Goal: Information Seeking & Learning: Check status

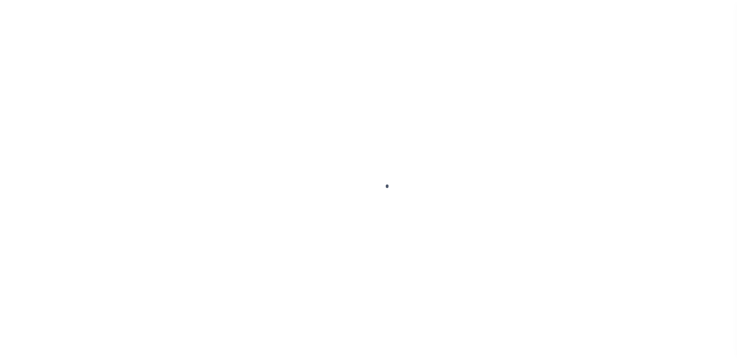
scroll to position [19, 0]
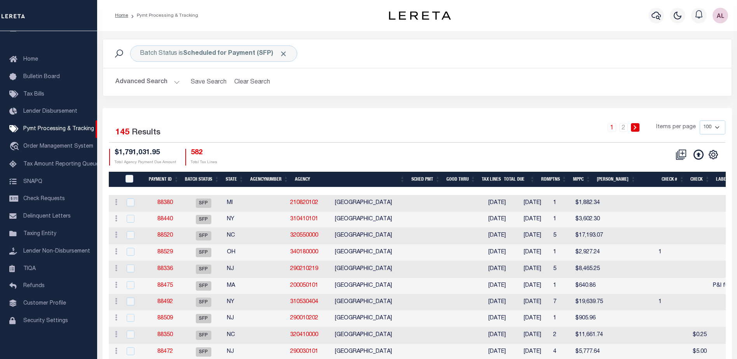
click at [234, 175] on th "State" at bounding box center [235, 180] width 24 height 16
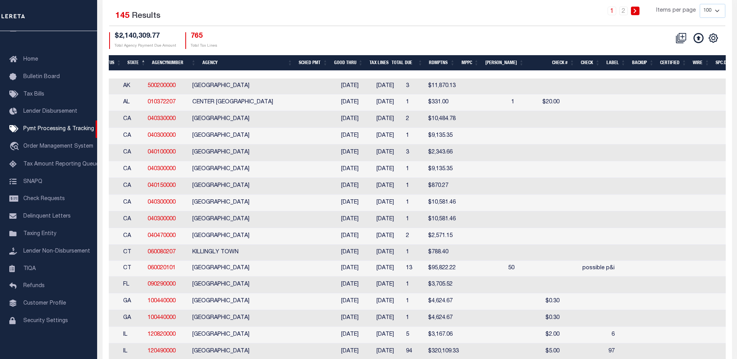
scroll to position [0, 0]
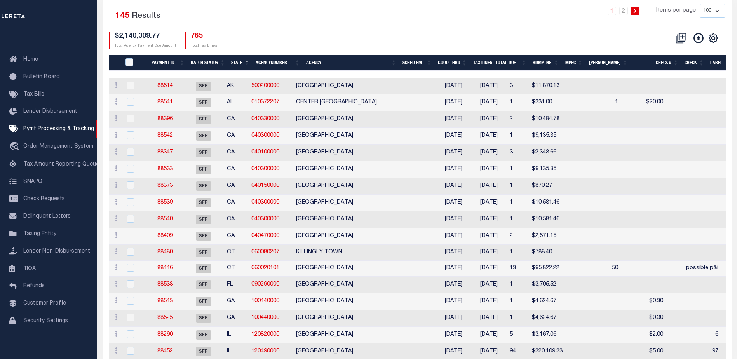
click at [717, 9] on select "100 200 500 1000" at bounding box center [713, 11] width 26 height 14
select select "1000"
click at [700, 4] on select "100 200 500 1000" at bounding box center [713, 11] width 26 height 14
select select
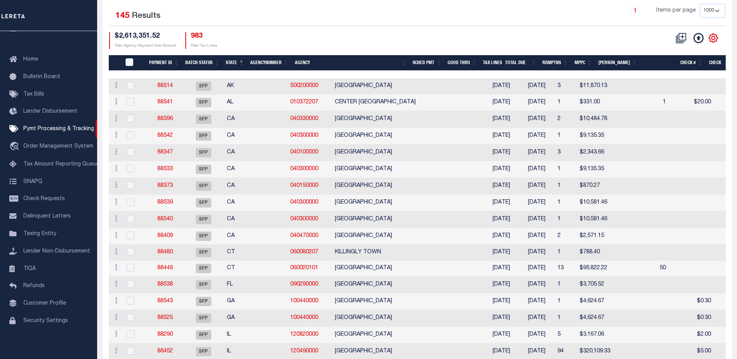
click at [714, 43] on icon "" at bounding box center [714, 38] width 10 height 10
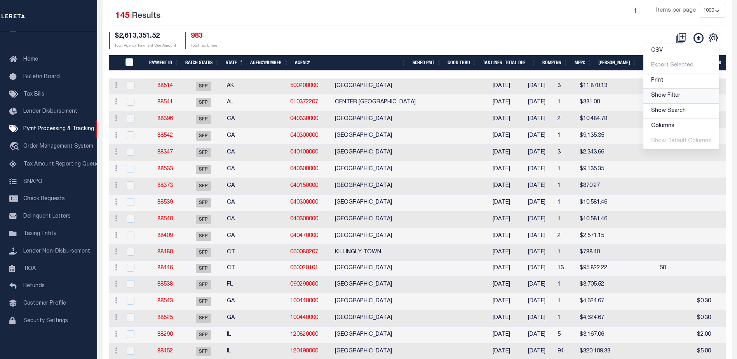
click at [667, 95] on span "Show Filter" at bounding box center [666, 95] width 29 height 5
select select
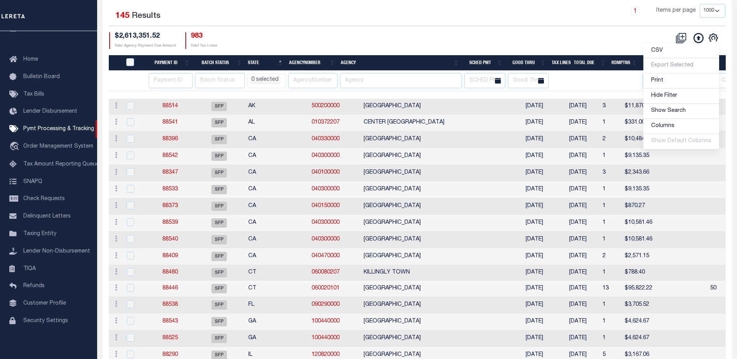
click at [266, 84] on li "0 selected" at bounding box center [265, 80] width 31 height 9
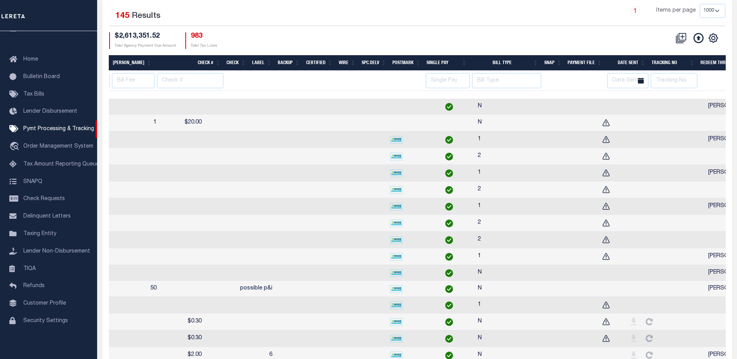
scroll to position [0, 560]
click at [668, 75] on input "text" at bounding box center [674, 80] width 47 height 15
type input "audria"
select select
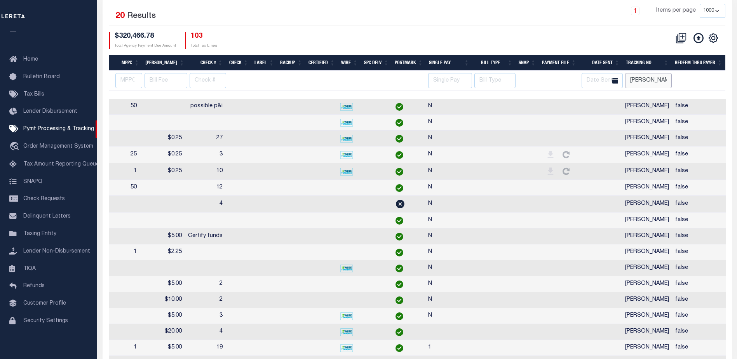
scroll to position [0, 516]
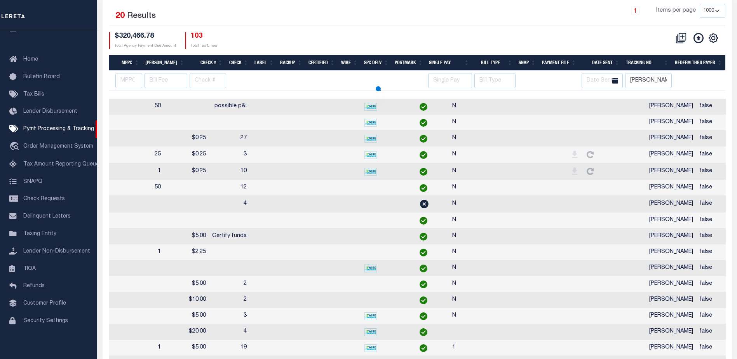
select select
drag, startPoint x: 437, startPoint y: 93, endPoint x: 283, endPoint y: 87, distance: 154.8
click at [246, 85] on div "Payment ID Batch Status State AgencyNumber Agency SCHED PMT Good Thru Tax Lines…" at bounding box center [417, 237] width 617 height 365
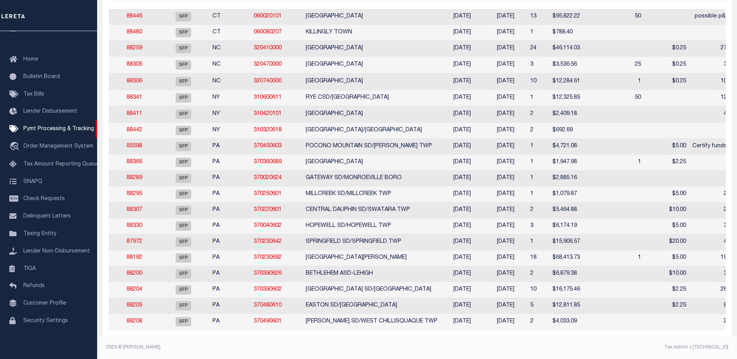
select select
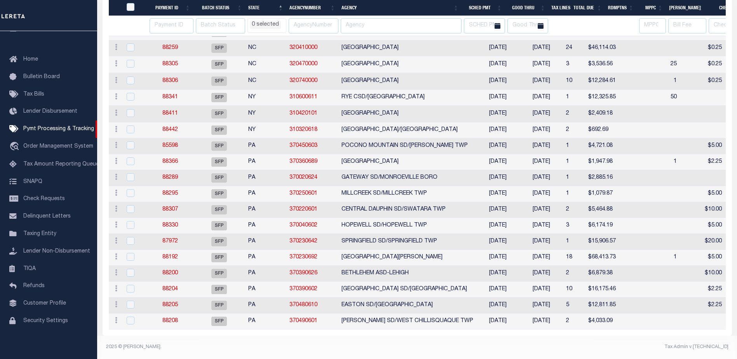
select select
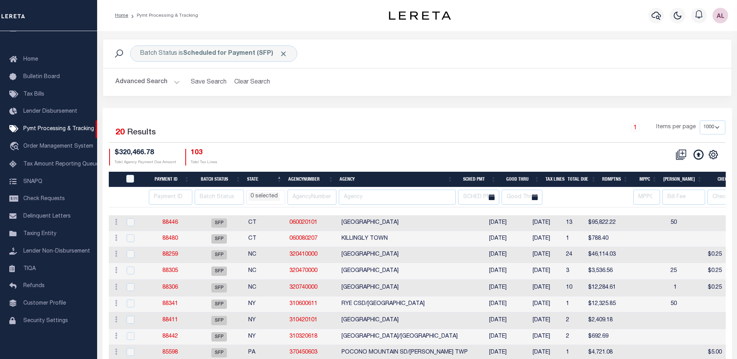
click at [439, 130] on div "1 Items per page 100 200 500 1000" at bounding box center [495, 131] width 459 height 20
click at [173, 237] on link "88480" at bounding box center [170, 238] width 16 height 5
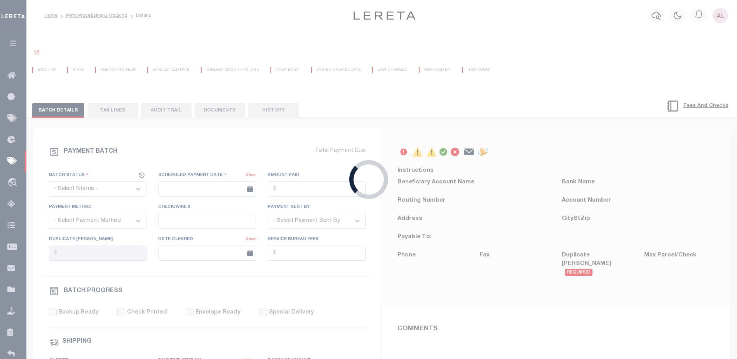
select select "SFP"
type input "08/21/2025"
type input "Audria"
type input "N"
radio input "true"
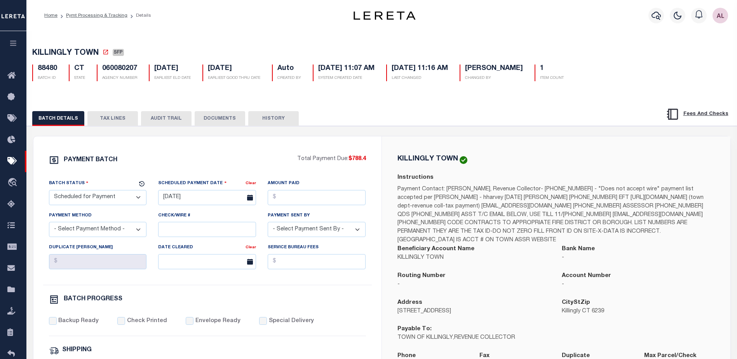
click at [112, 118] on button "TAX LINES" at bounding box center [112, 118] width 51 height 15
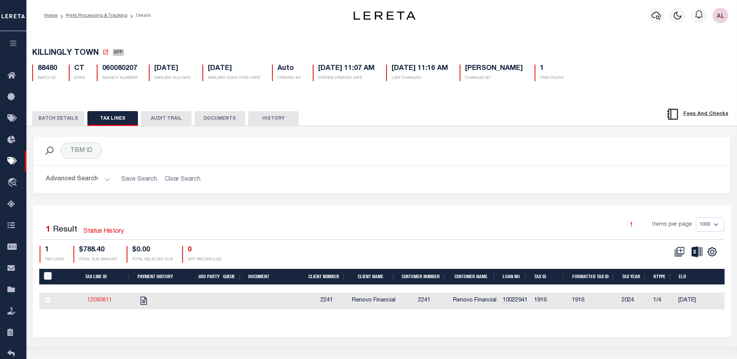
click at [101, 299] on link "12090811" at bounding box center [99, 300] width 25 height 5
checkbox input "true"
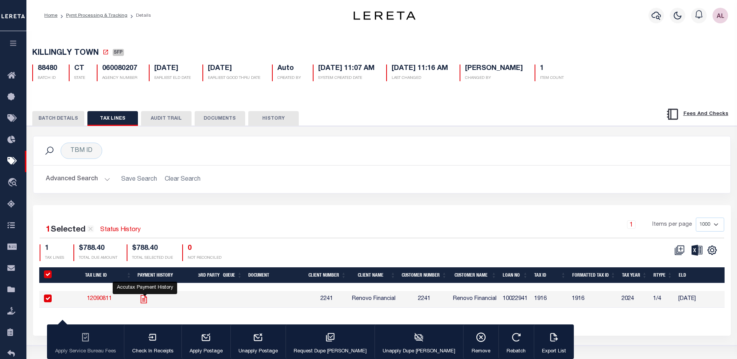
click at [145, 300] on icon "" at bounding box center [144, 299] width 10 height 10
checkbox input "false"
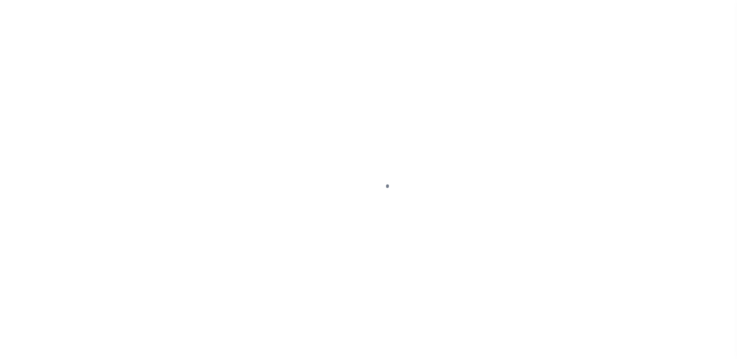
select select "DUE"
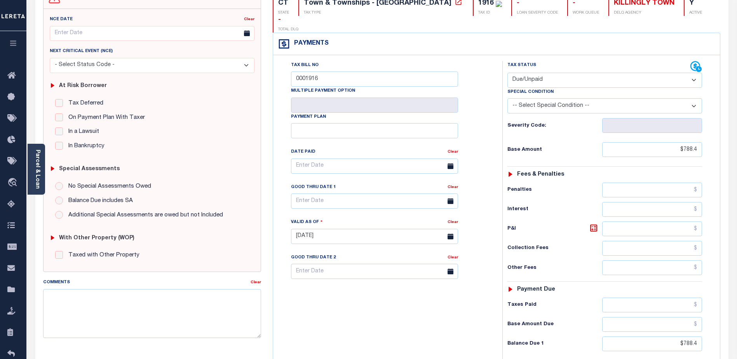
scroll to position [39, 0]
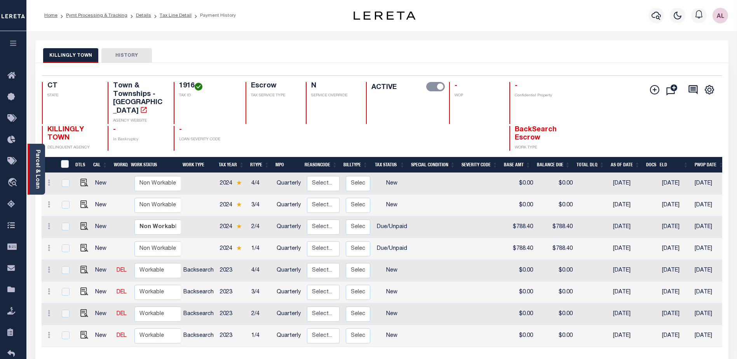
click at [35, 166] on link "Parcel & Loan" at bounding box center [37, 169] width 5 height 39
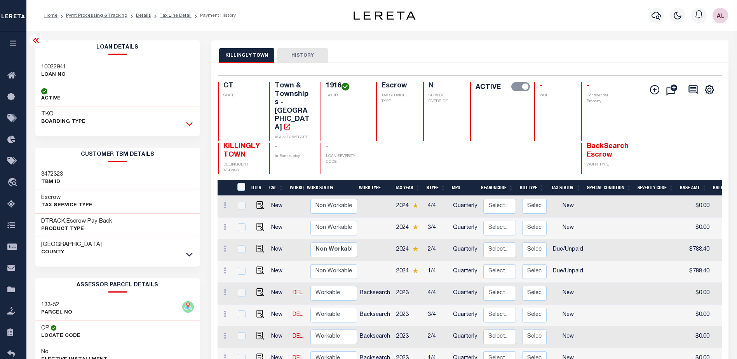
click at [189, 124] on icon at bounding box center [189, 124] width 7 height 8
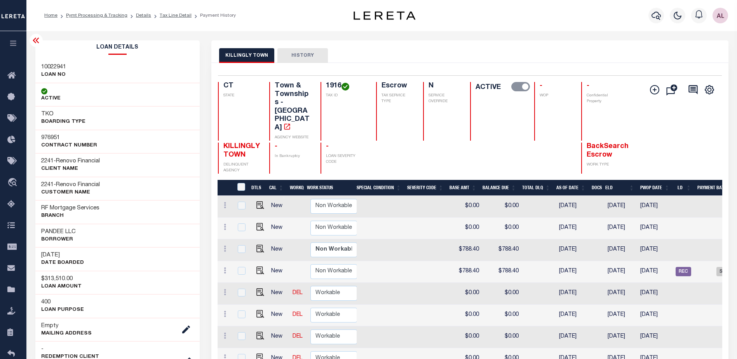
scroll to position [0, 179]
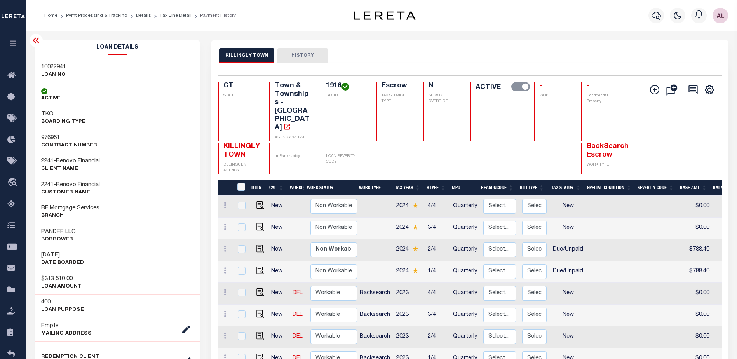
drag, startPoint x: 452, startPoint y: 350, endPoint x: 532, endPoint y: 352, distance: 79.3
click at [532, 352] on div "DTLS CAL WorkQ Work Status Work Type Tax Year RType MPO ReasonCode BillType Tax…" at bounding box center [470, 295] width 505 height 231
click at [257, 267] on img "" at bounding box center [261, 271] width 8 height 8
checkbox input "true"
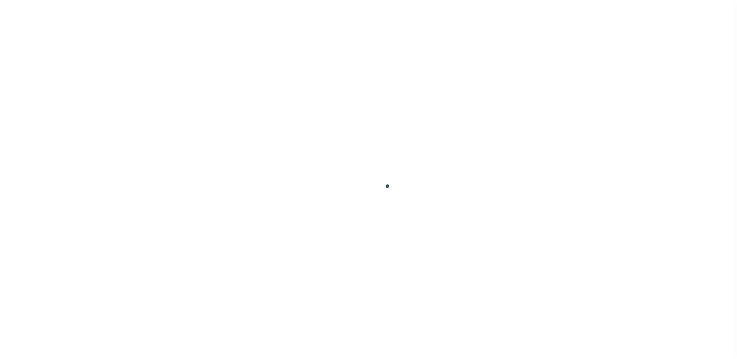
select select "DUE"
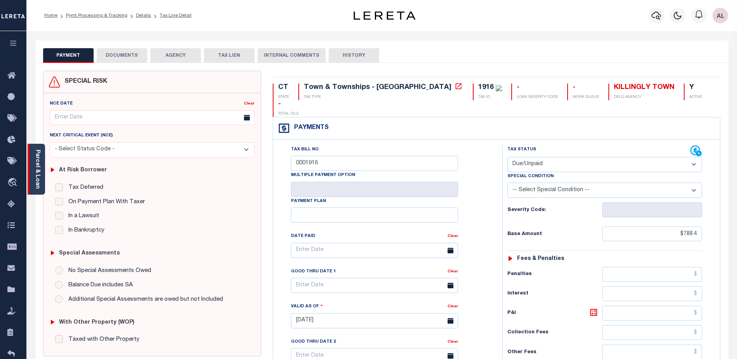
click at [37, 180] on link "Parcel & Loan" at bounding box center [37, 169] width 5 height 39
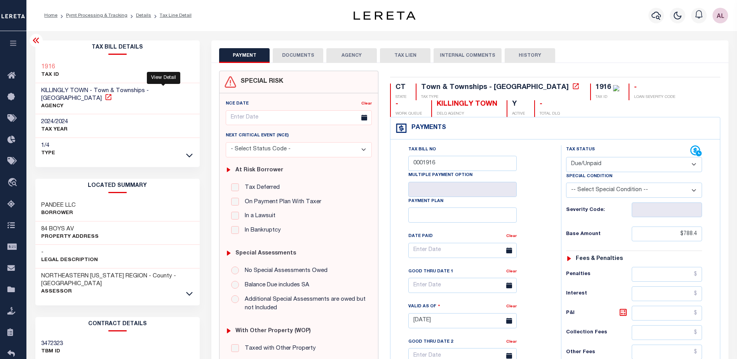
click at [112, 93] on icon at bounding box center [109, 97] width 8 height 8
click at [12, 76] on icon at bounding box center [13, 76] width 12 height 10
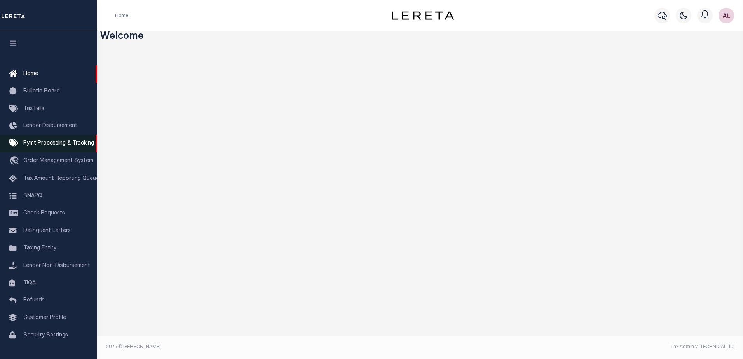
click at [39, 144] on span "Pymt Processing & Tracking" at bounding box center [58, 143] width 71 height 5
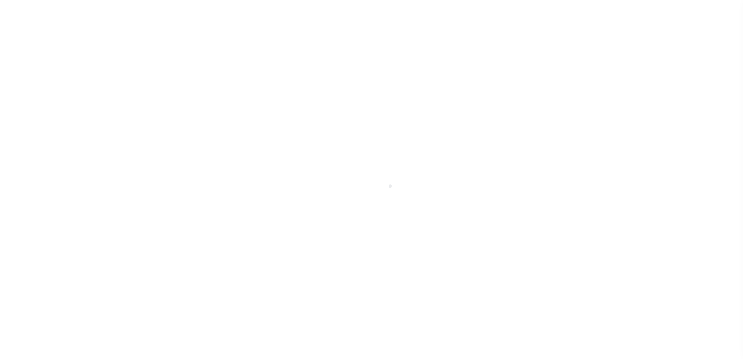
select select "1000"
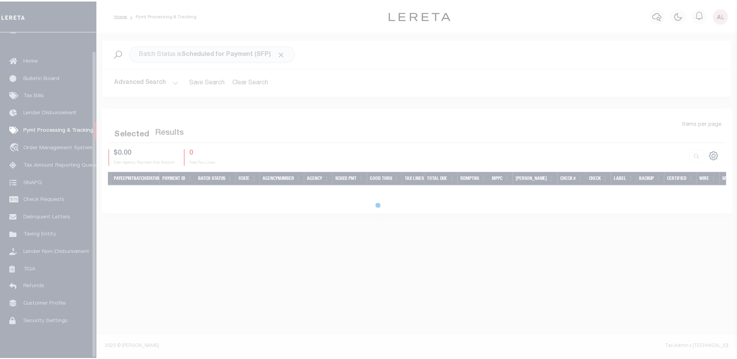
scroll to position [19, 0]
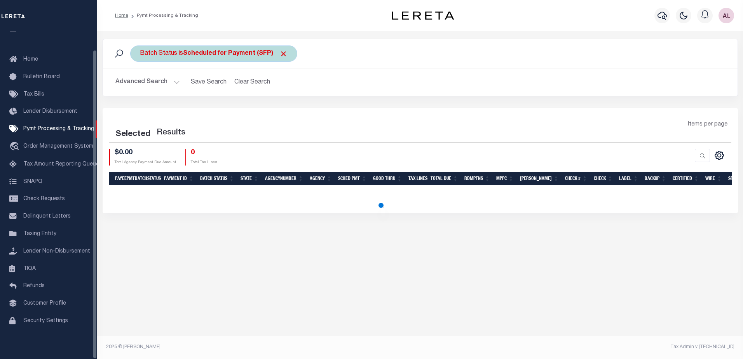
select select "1000"
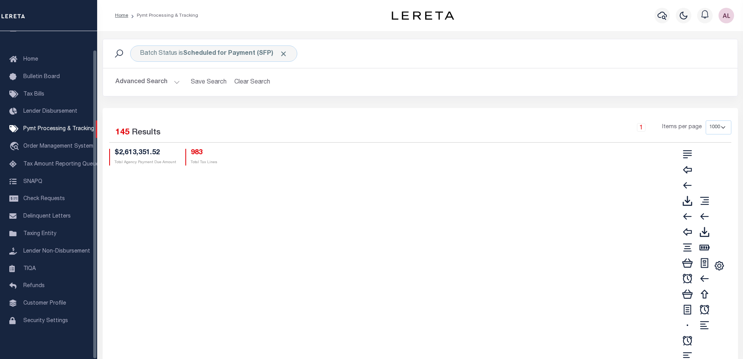
click at [282, 52] on span "Click to Remove" at bounding box center [283, 54] width 8 height 8
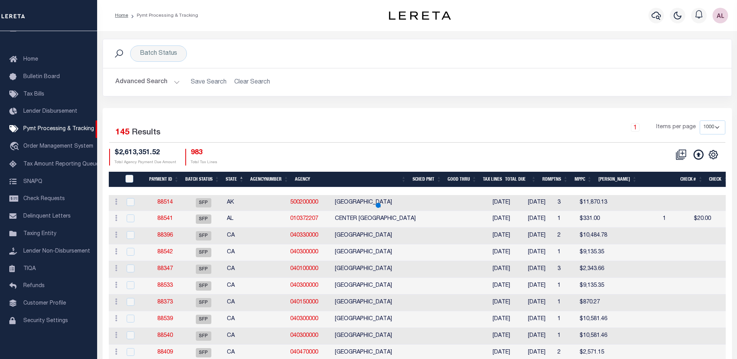
click at [176, 82] on button "Advanced Search" at bounding box center [147, 82] width 65 height 15
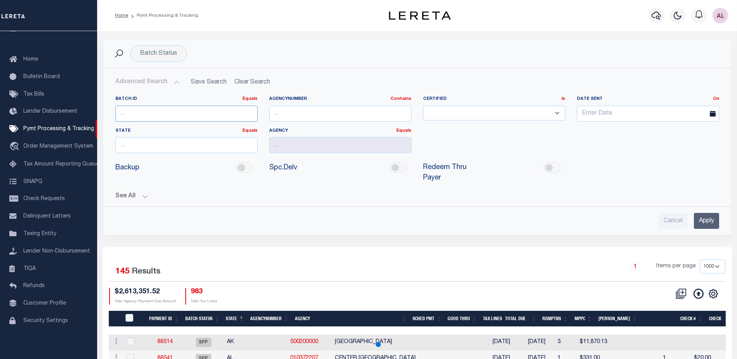
click at [148, 112] on input "number" at bounding box center [186, 114] width 142 height 16
click at [142, 111] on input "8819" at bounding box center [186, 114] width 142 height 16
click at [151, 112] on input "8819" at bounding box center [186, 114] width 142 height 16
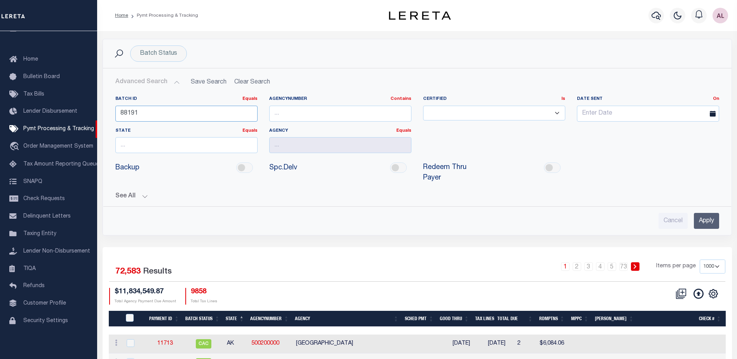
type input "88191"
click at [705, 213] on input "Apply" at bounding box center [706, 221] width 25 height 16
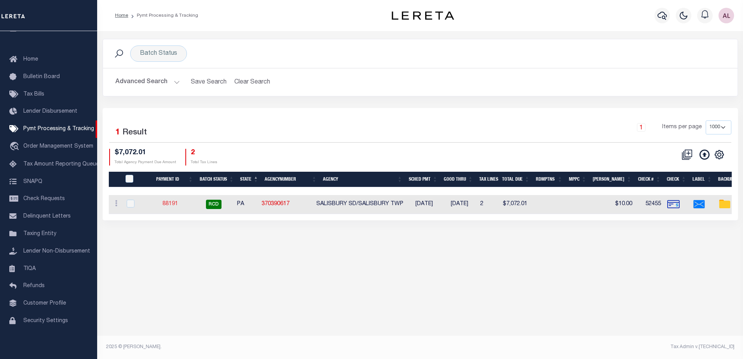
click at [173, 204] on link "88191" at bounding box center [170, 203] width 16 height 5
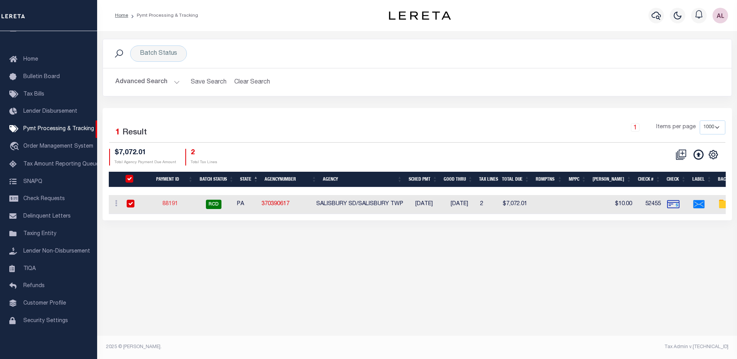
select select "RCD"
type input "[DATE]"
type input "$7,072.01"
select select "CHK"
type input "52455"
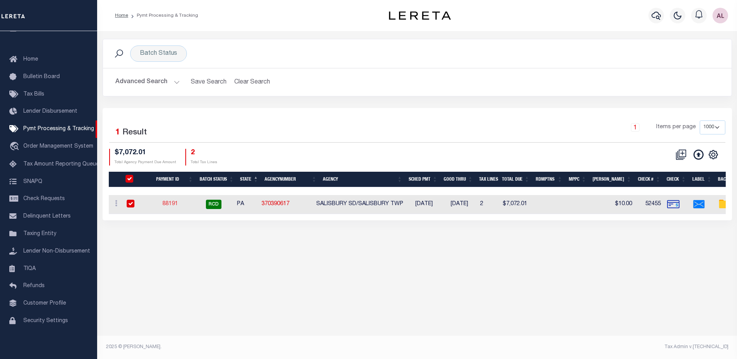
select select "Little, Audria"
type input "$20"
checkbox input "true"
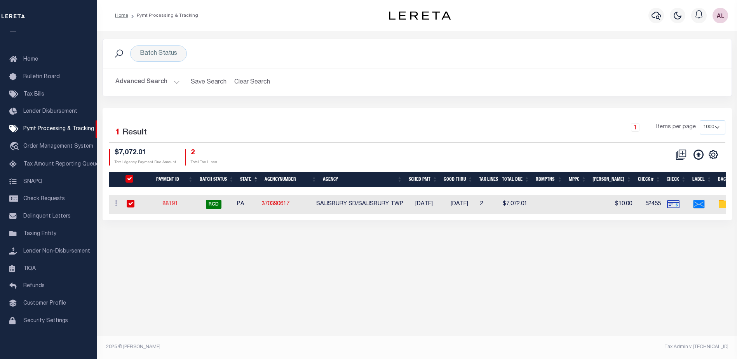
select select "FDX"
type input "08/15/2025"
type input "883608429094"
type input "T.TRASCA"
type input "08/18/2025"
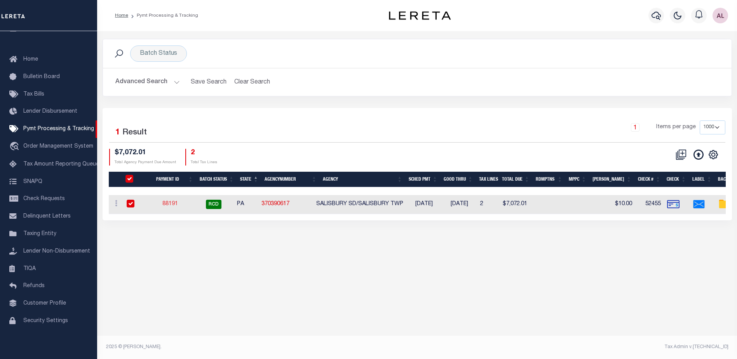
type input "1"
radio input "true"
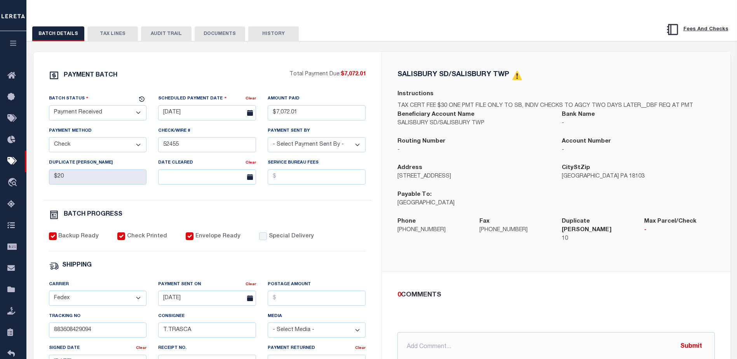
scroll to position [117, 0]
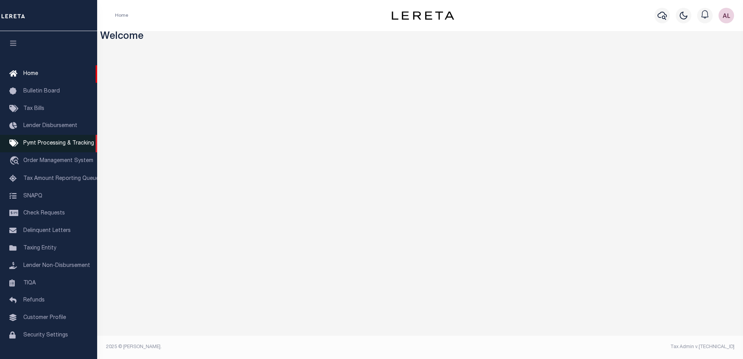
click at [82, 146] on span "Pymt Processing & Tracking" at bounding box center [58, 143] width 71 height 5
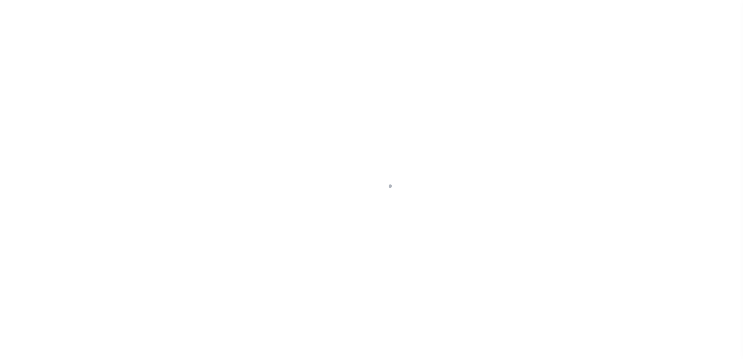
select select "1000"
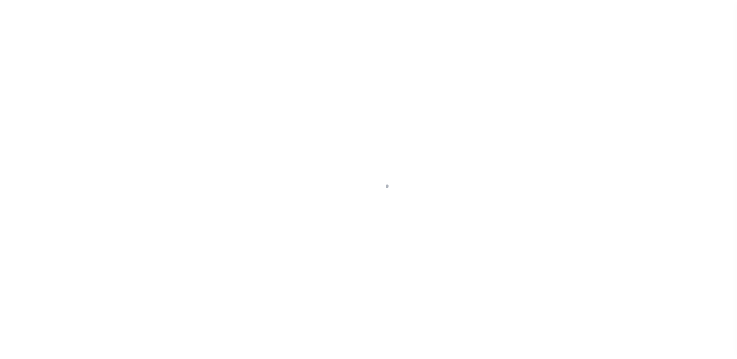
scroll to position [19, 0]
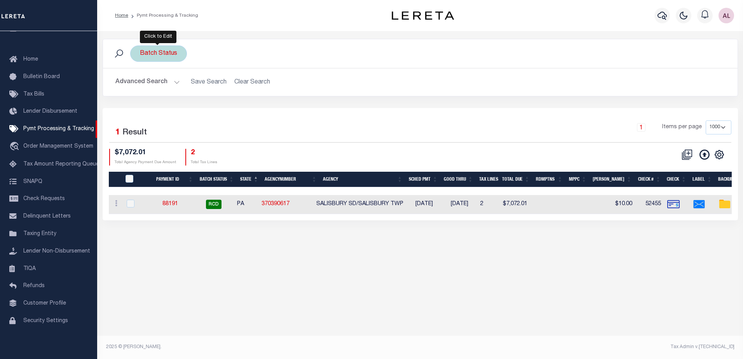
click at [178, 55] on div "Batch Status" at bounding box center [158, 53] width 57 height 16
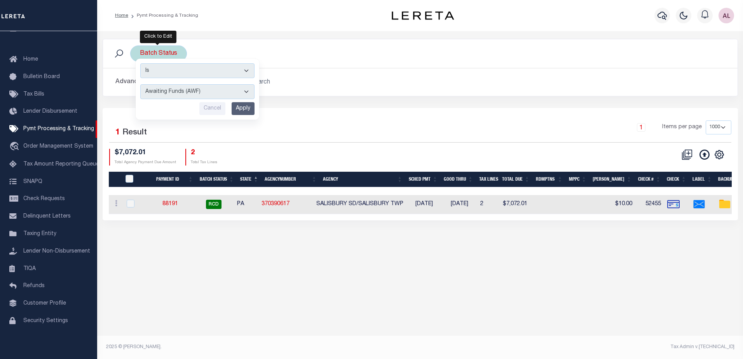
click at [175, 88] on select "Awaiting Funds (AWF) Cleared and Complete (CAC) New Check Needed (NCN) Payment …" at bounding box center [197, 91] width 114 height 15
select select "SFP"
click at [140, 84] on select "Awaiting Funds (AWF) Cleared and Complete (CAC) New Check Needed (NCN) Payment …" at bounding box center [197, 91] width 114 height 15
click at [240, 107] on input "Apply" at bounding box center [243, 108] width 23 height 13
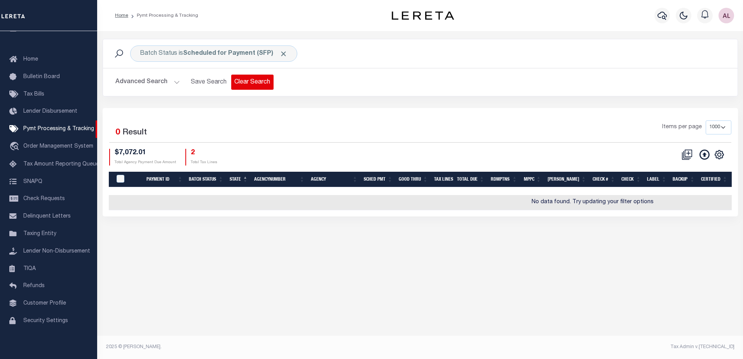
click at [249, 82] on button "Clear Search" at bounding box center [252, 82] width 42 height 15
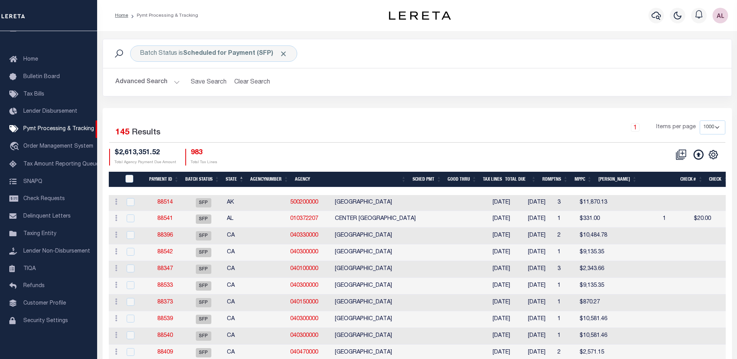
scroll to position [0, 474]
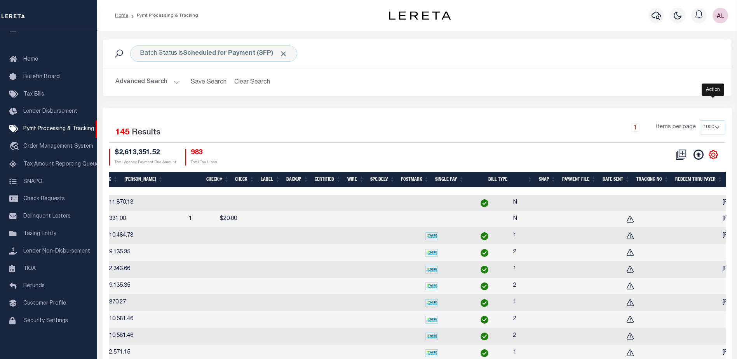
click at [711, 154] on icon "" at bounding box center [714, 155] width 10 height 10
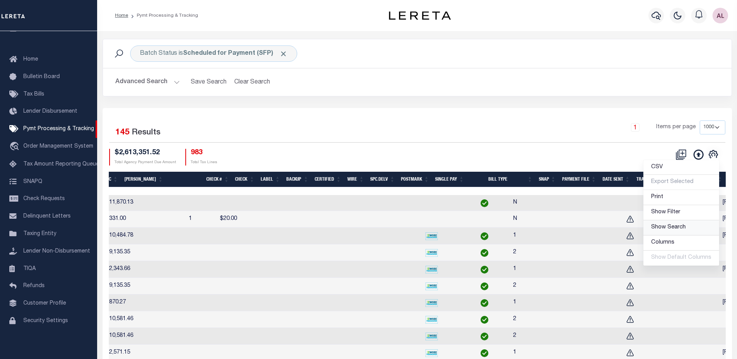
click at [676, 230] on span "Show Search" at bounding box center [669, 227] width 35 height 5
click at [669, 215] on span "Show Filter" at bounding box center [666, 213] width 29 height 5
select select
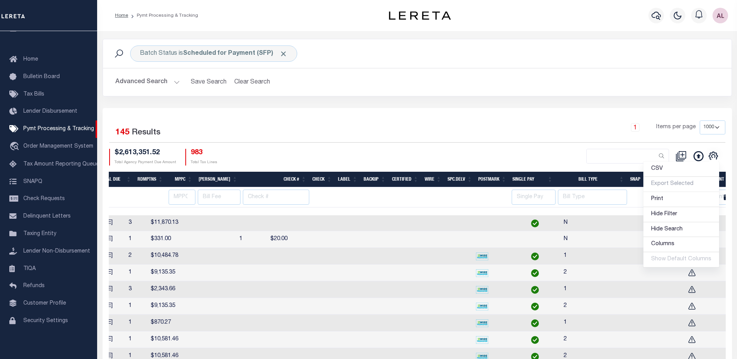
drag, startPoint x: 577, startPoint y: 234, endPoint x: 618, endPoint y: 219, distance: 43.3
click at [607, 233] on td at bounding box center [645, 239] width 77 height 17
checkbox input "true"
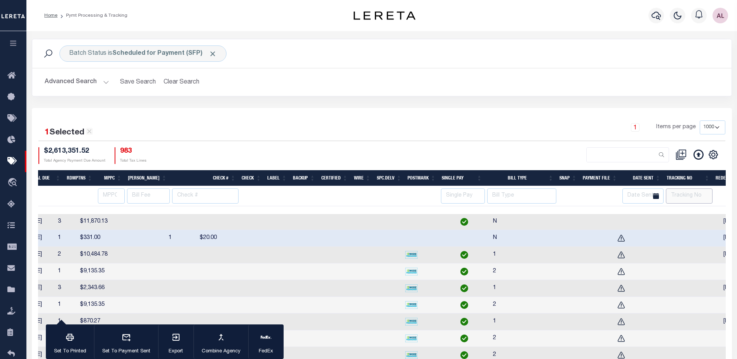
click at [674, 194] on input "text" at bounding box center [689, 196] width 47 height 15
type input "Audria"
select select
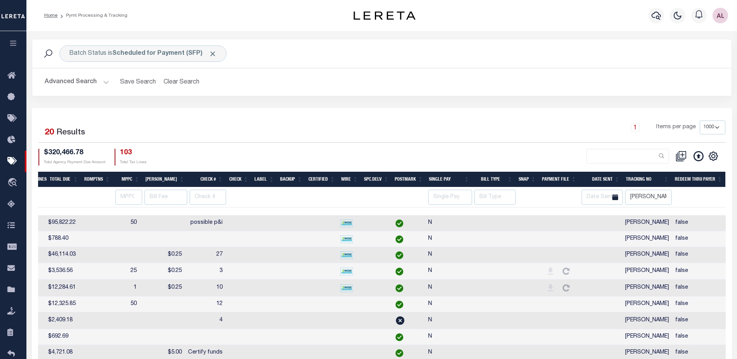
scroll to position [0, 445]
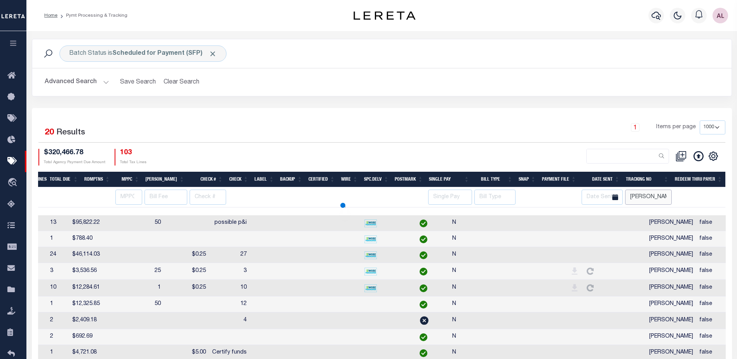
select select
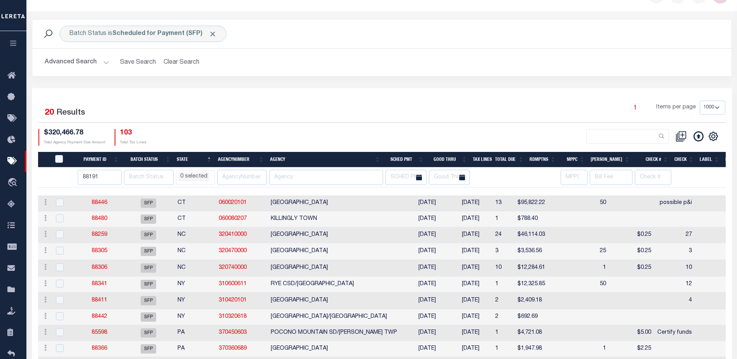
scroll to position [39, 0]
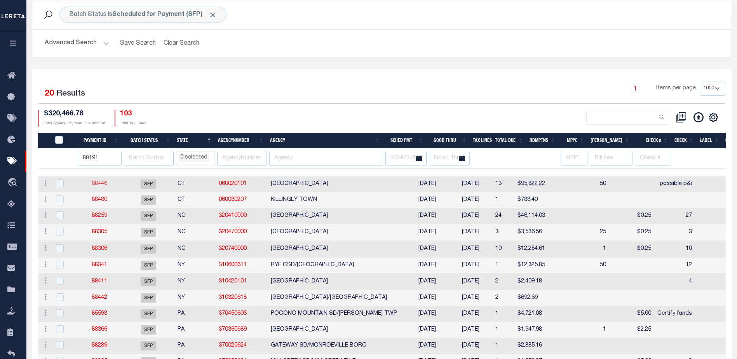
click at [99, 183] on link "88446" at bounding box center [100, 183] width 16 height 5
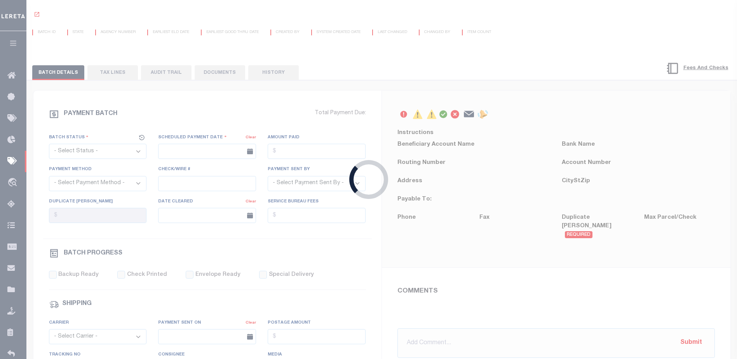
select select "SFP"
type input "[DATE]"
type input "possible p&i"
type input "Audria"
type input "N"
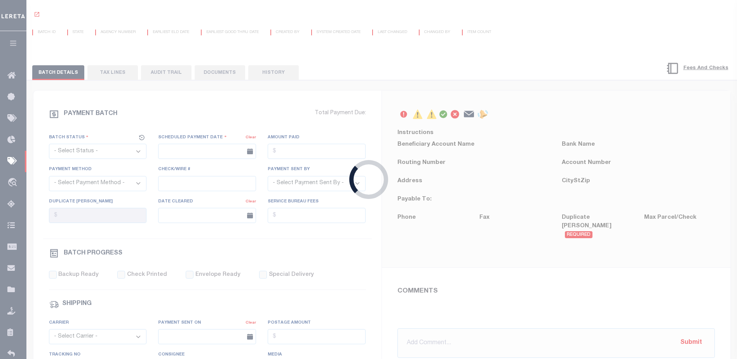
radio input "true"
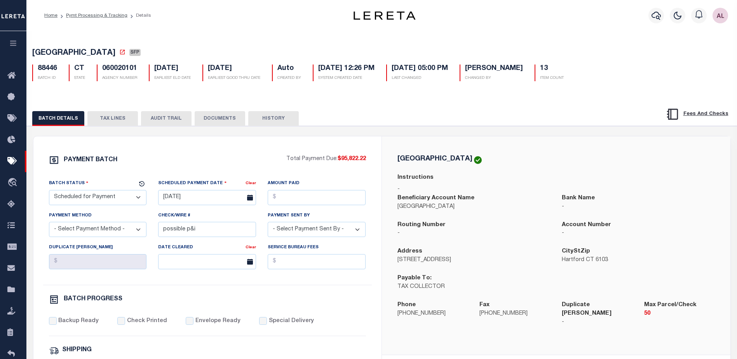
click at [126, 122] on button "TAX LINES" at bounding box center [112, 118] width 51 height 15
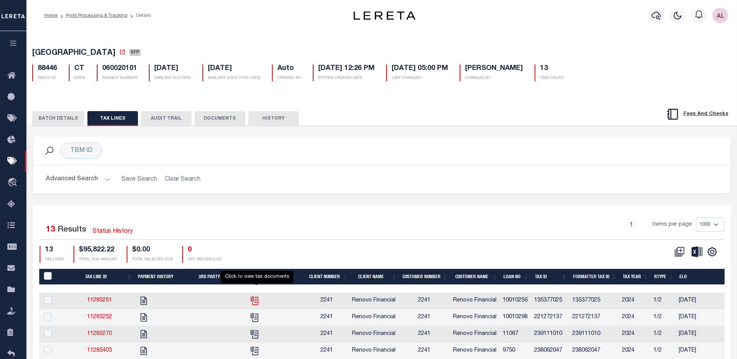
click at [257, 306] on icon "" at bounding box center [255, 301] width 10 height 10
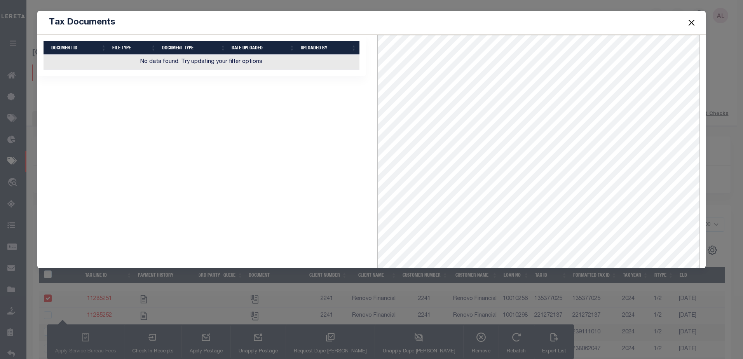
click at [689, 22] on button "Close" at bounding box center [691, 22] width 10 height 10
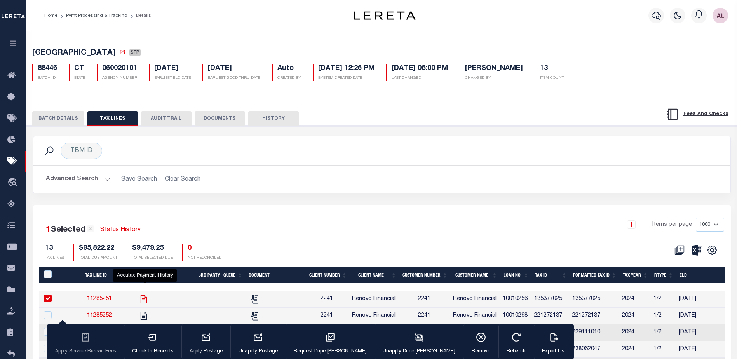
click at [145, 302] on icon "" at bounding box center [144, 299] width 10 height 10
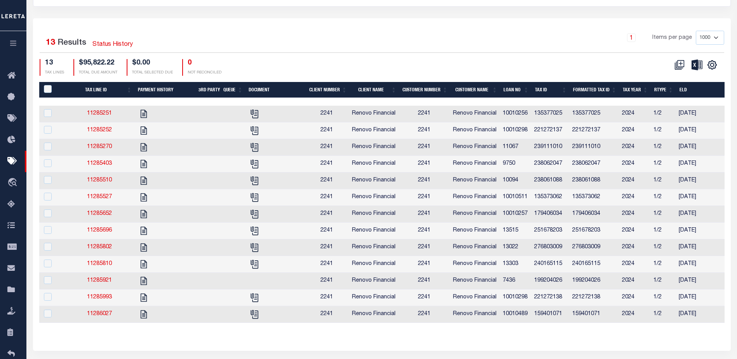
scroll to position [186, 0]
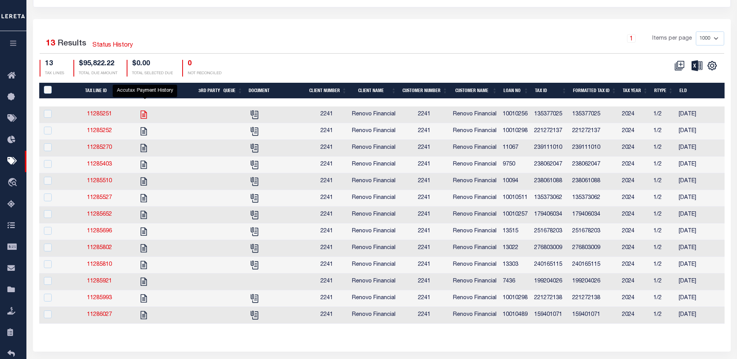
click at [147, 116] on icon "" at bounding box center [144, 114] width 6 height 8
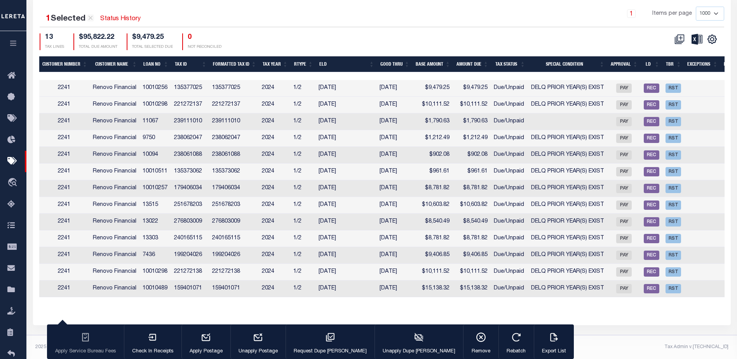
scroll to position [0, 343]
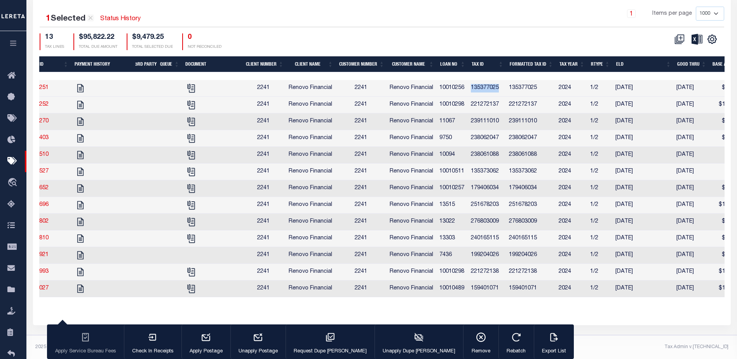
drag, startPoint x: 505, startPoint y: 77, endPoint x: 473, endPoint y: 80, distance: 31.3
click at [473, 80] on td "135377025" at bounding box center [487, 88] width 38 height 17
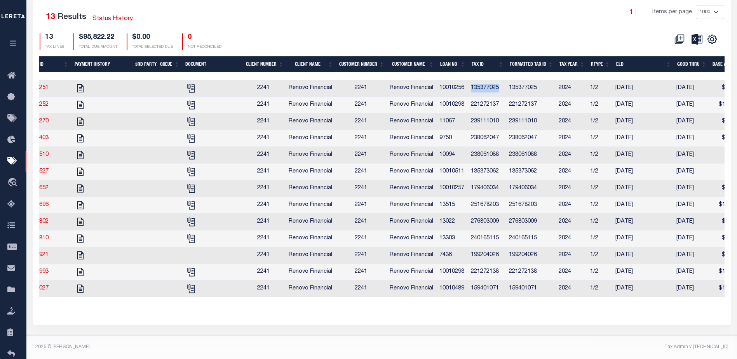
copy td "135377025"
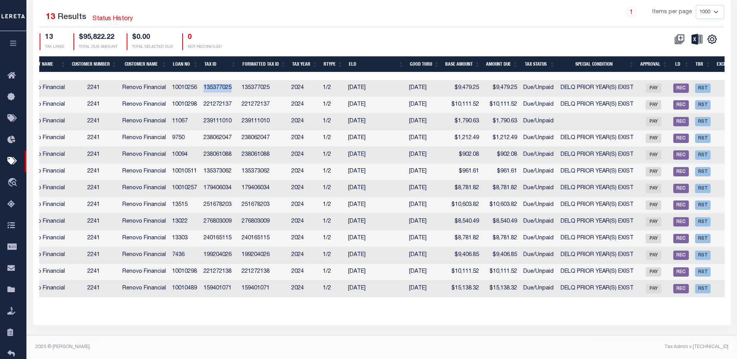
scroll to position [0, 327]
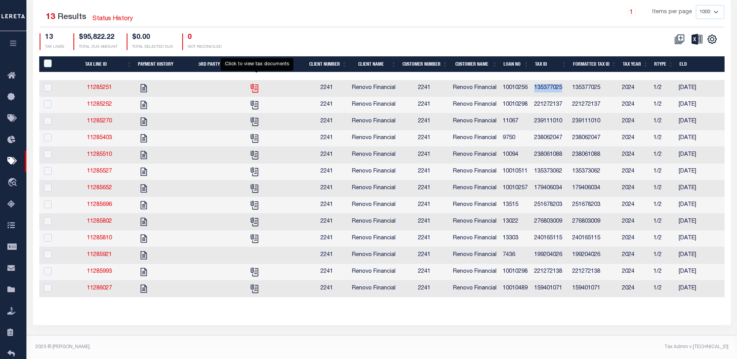
click at [257, 83] on icon "" at bounding box center [255, 88] width 10 height 10
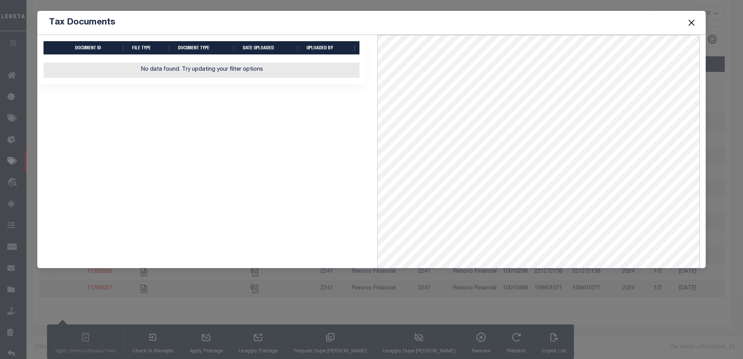
click at [693, 20] on button "Close" at bounding box center [691, 22] width 10 height 10
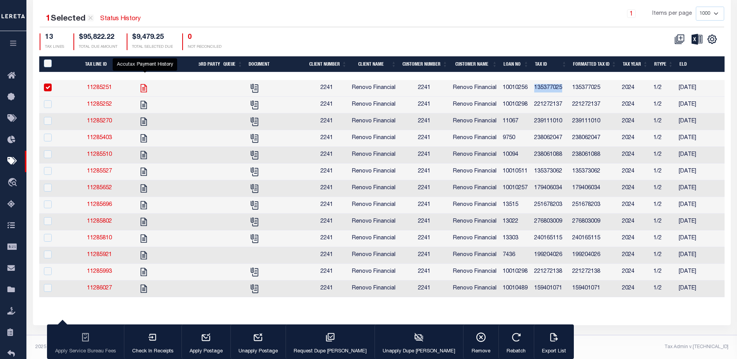
click at [143, 83] on icon "" at bounding box center [144, 88] width 10 height 10
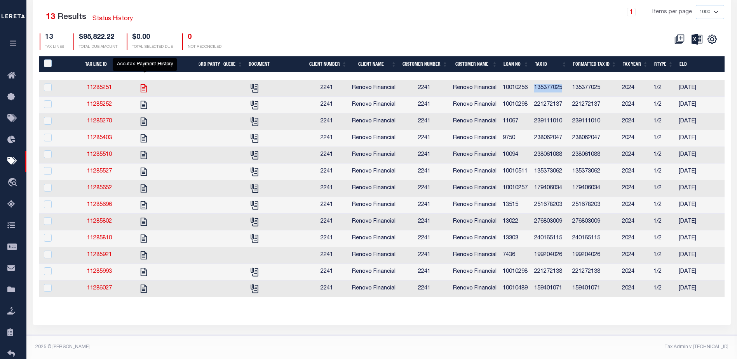
checkbox input "false"
click at [146, 100] on icon "" at bounding box center [144, 105] width 10 height 10
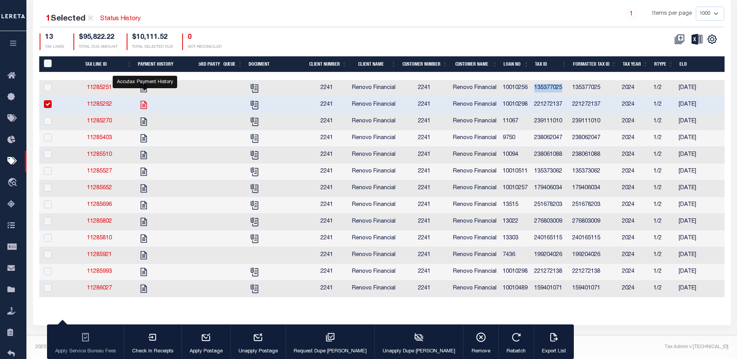
scroll to position [224, 0]
drag, startPoint x: 566, startPoint y: 94, endPoint x: 536, endPoint y: 95, distance: 30.7
click at [536, 97] on td "221272137" at bounding box center [550, 105] width 38 height 17
checkbox input "false"
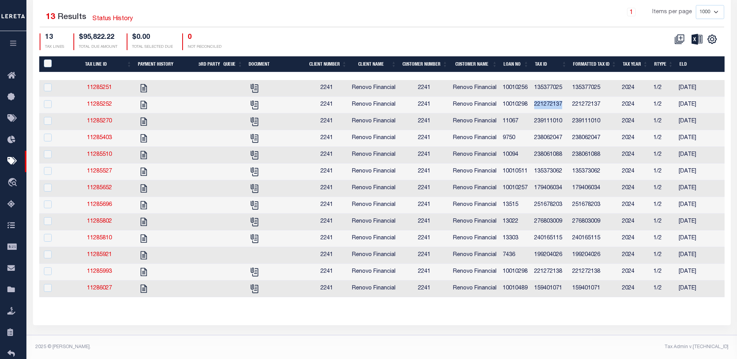
copy td "221272137"
drag, startPoint x: 567, startPoint y: 111, endPoint x: 533, endPoint y: 109, distance: 33.9
click at [532, 114] on tr "11285270 2241 Renovo Financial 2241 Renovo Financial 11067 239111010 239111010 …" at bounding box center [696, 122] width 1315 height 17
copy tr "239111010"
drag, startPoint x: 566, startPoint y: 126, endPoint x: 537, endPoint y: 128, distance: 29.2
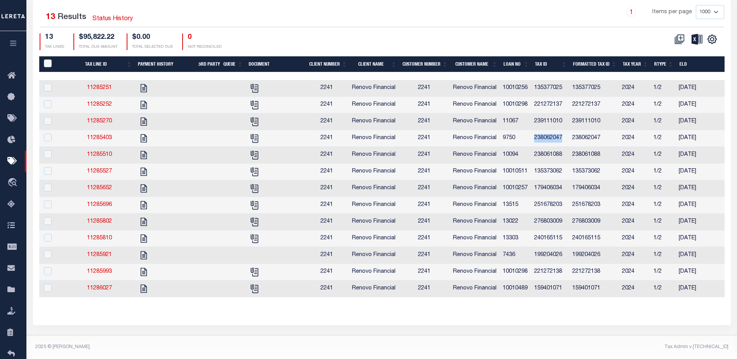
click at [537, 130] on td "238062047" at bounding box center [550, 138] width 38 height 17
checkbox input "true"
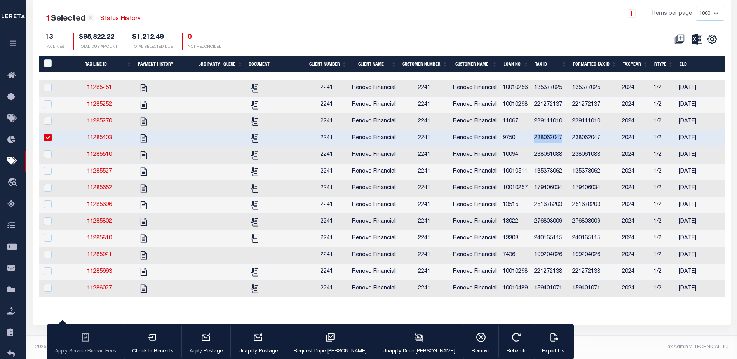
copy td "238062047"
drag, startPoint x: 566, startPoint y: 145, endPoint x: 538, endPoint y: 146, distance: 28.4
click at [538, 147] on td "238061088" at bounding box center [550, 155] width 38 height 17
checkbox input "true"
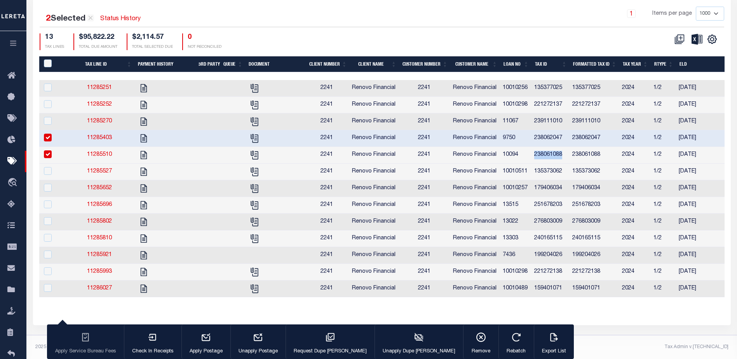
copy td "238061088"
drag, startPoint x: 566, startPoint y: 163, endPoint x: 537, endPoint y: 163, distance: 29.2
click at [537, 164] on td "135373062" at bounding box center [550, 172] width 38 height 17
checkbox input "true"
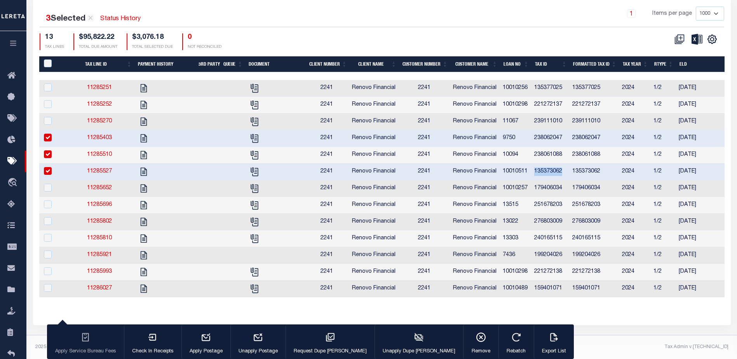
copy td "135373062"
drag, startPoint x: 565, startPoint y: 182, endPoint x: 542, endPoint y: 178, distance: 22.9
click at [539, 181] on td "179406034" at bounding box center [550, 188] width 38 height 17
checkbox input "true"
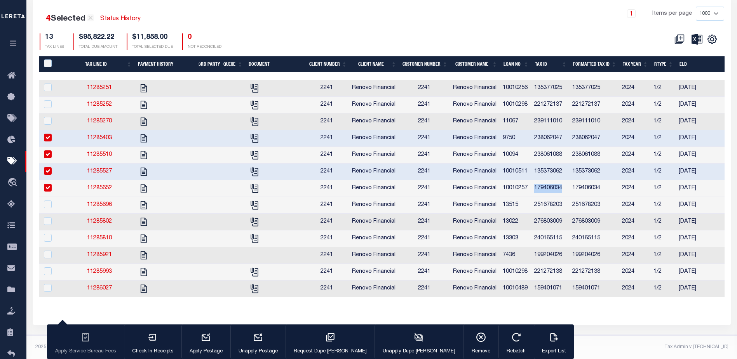
copy td "179406034"
drag, startPoint x: 569, startPoint y: 198, endPoint x: 536, endPoint y: 196, distance: 32.7
click at [536, 197] on td "251678203" at bounding box center [550, 205] width 38 height 17
checkbox input "true"
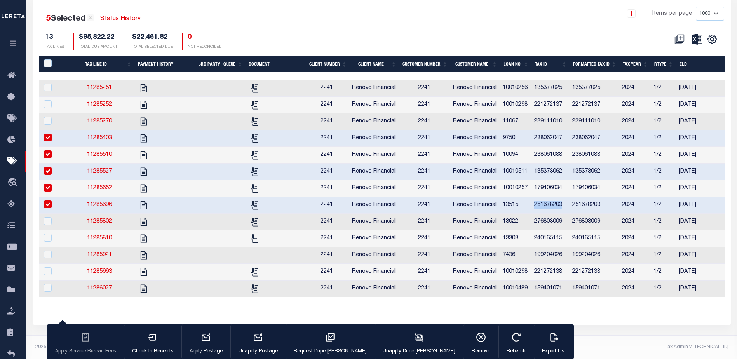
copy td "251678203"
drag, startPoint x: 570, startPoint y: 214, endPoint x: 536, endPoint y: 215, distance: 34.2
click at [536, 215] on td "276803009" at bounding box center [550, 222] width 38 height 17
checkbox input "true"
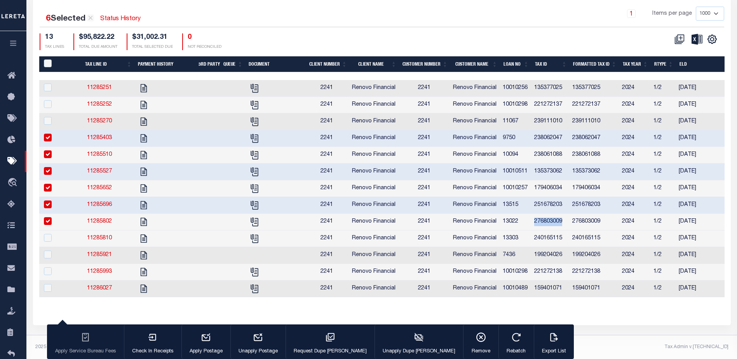
copy td "276803009"
drag, startPoint x: 569, startPoint y: 230, endPoint x: 537, endPoint y: 231, distance: 32.3
click at [537, 231] on td "240165115" at bounding box center [550, 239] width 38 height 17
checkbox input "true"
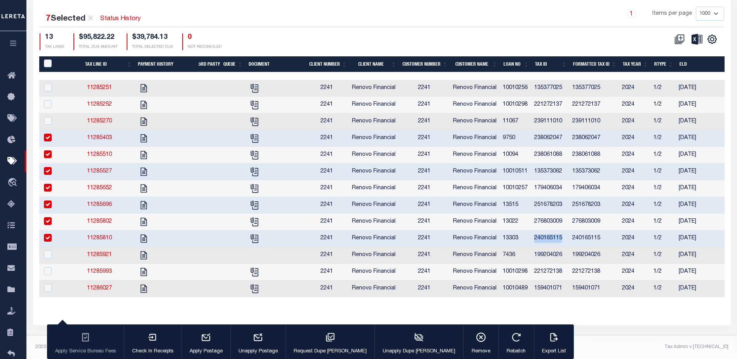
copy td "240165115"
drag, startPoint x: 568, startPoint y: 247, endPoint x: 534, endPoint y: 247, distance: 34.2
click at [534, 247] on td "199204026" at bounding box center [550, 255] width 38 height 17
checkbox input "true"
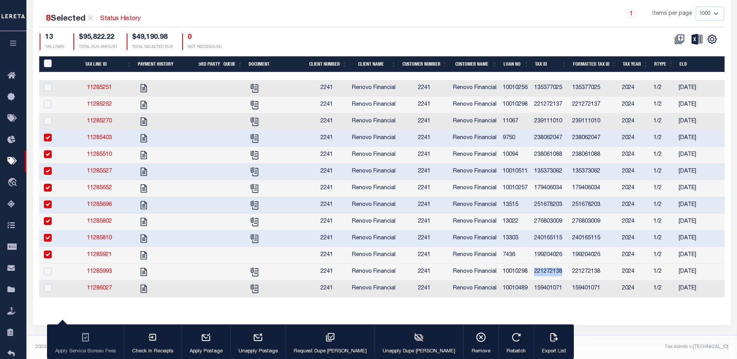
drag, startPoint x: 565, startPoint y: 268, endPoint x: 538, endPoint y: 268, distance: 27.6
click at [538, 268] on td "221272138" at bounding box center [550, 272] width 38 height 17
checkbox input "true"
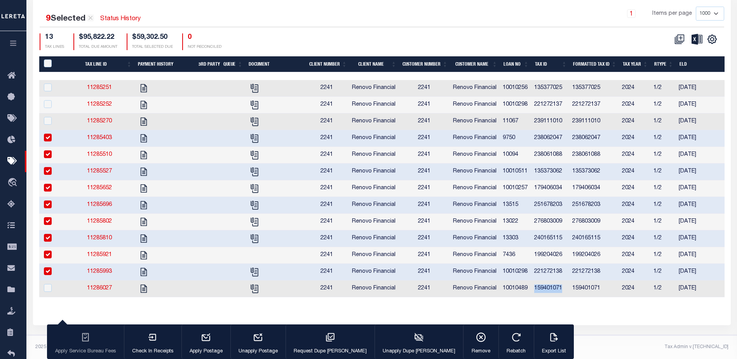
drag, startPoint x: 566, startPoint y: 285, endPoint x: 537, endPoint y: 289, distance: 29.1
click at [537, 289] on td "159401071" at bounding box center [550, 289] width 38 height 17
checkbox input "true"
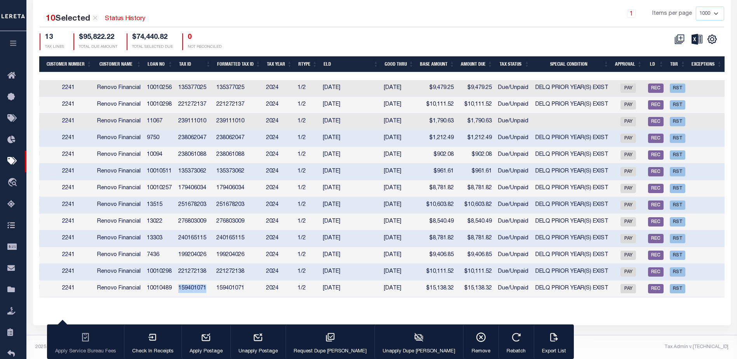
scroll to position [0, 379]
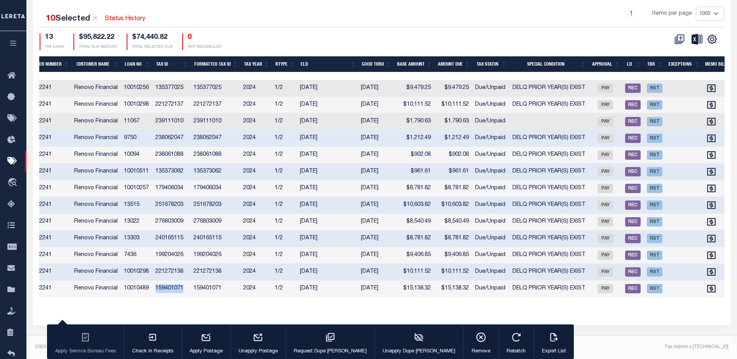
select select
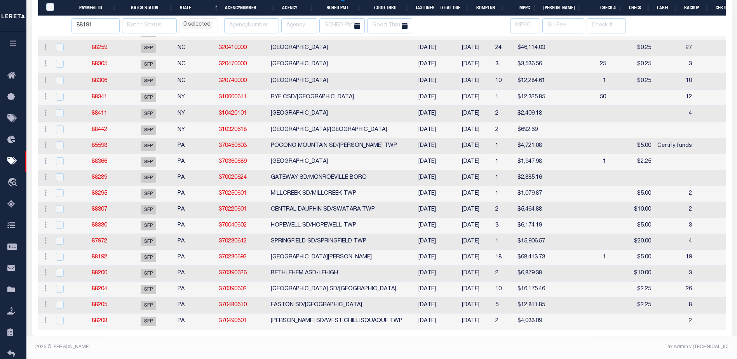
scroll to position [206, 0]
select select
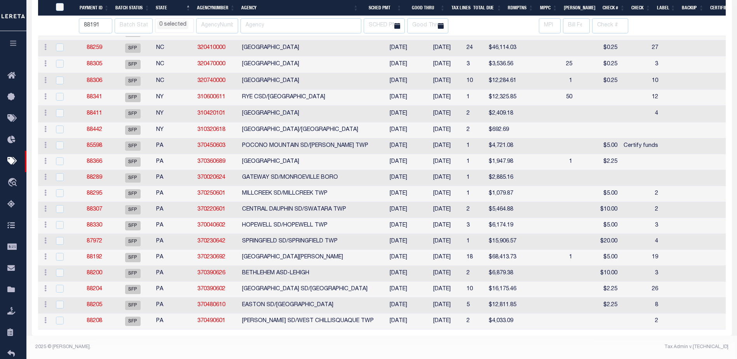
select select
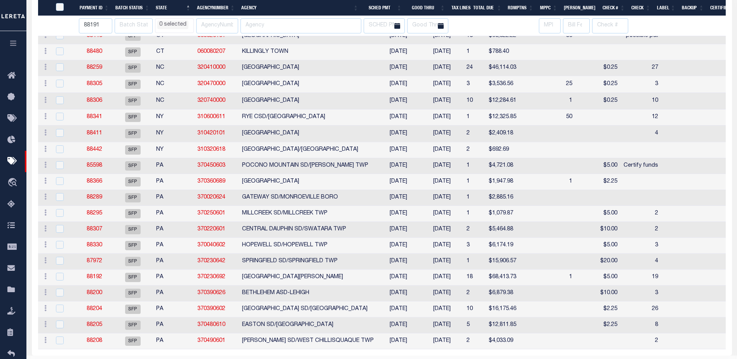
select select
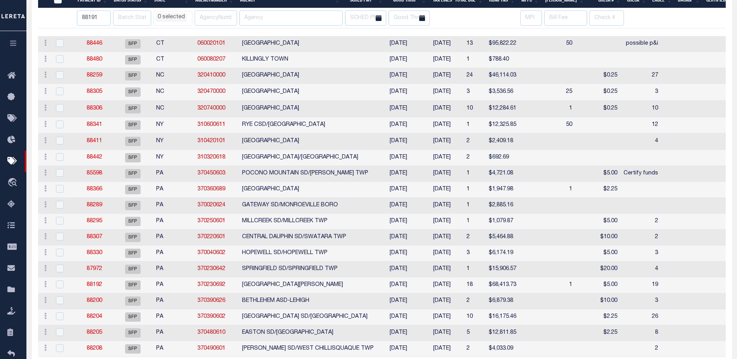
scroll to position [90, 0]
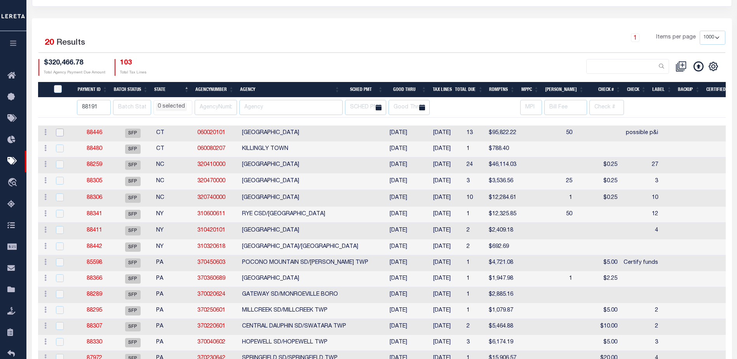
click at [60, 133] on input "checkbox" at bounding box center [60, 133] width 8 height 8
checkbox input "true"
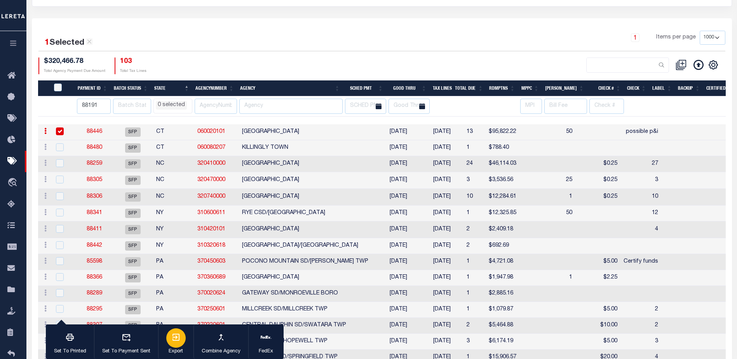
click at [175, 340] on icon "button" at bounding box center [175, 337] width 9 height 9
click at [367, 58] on div "$320,466.78 Total Agency Payment Due Amount 103 Total Tax Lines" at bounding box center [210, 66] width 344 height 17
click at [94, 131] on link "88446" at bounding box center [95, 131] width 16 height 5
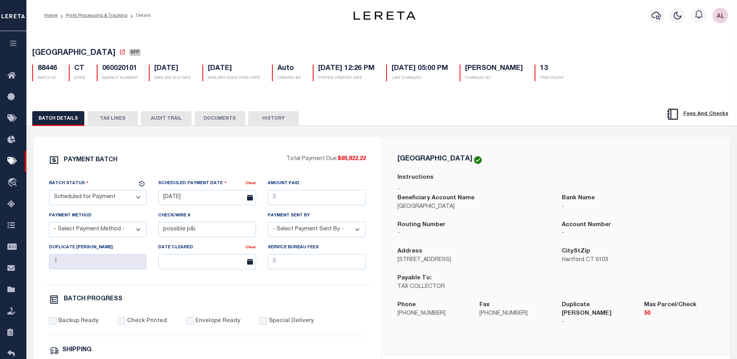
click at [111, 119] on button "TAX LINES" at bounding box center [112, 118] width 51 height 15
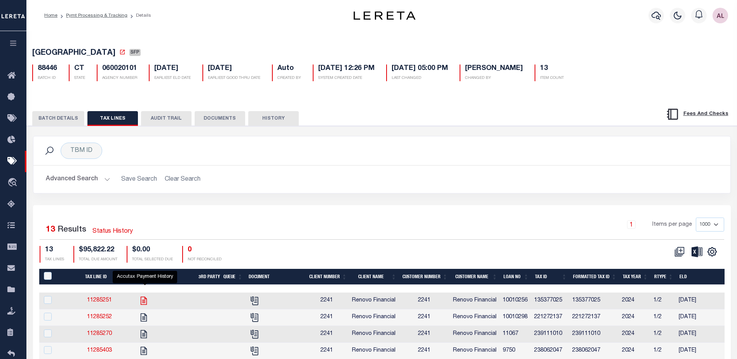
click at [145, 301] on icon "" at bounding box center [144, 301] width 10 height 10
checkbox input "true"
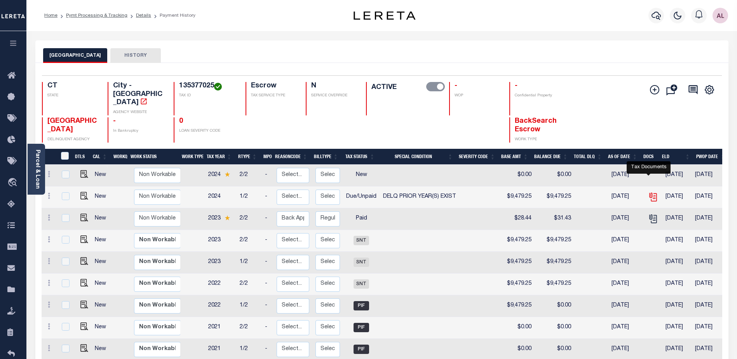
click at [650, 193] on icon "" at bounding box center [653, 196] width 6 height 6
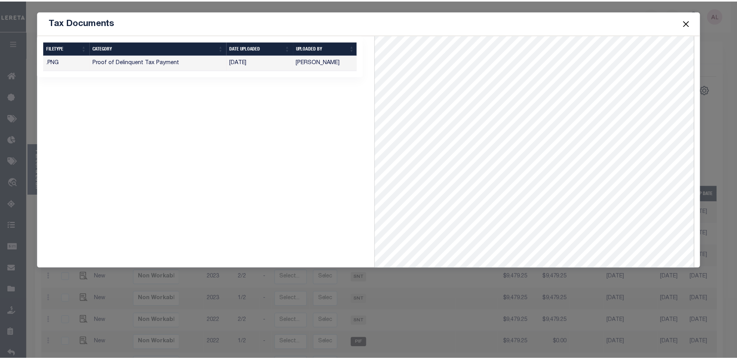
scroll to position [107, 0]
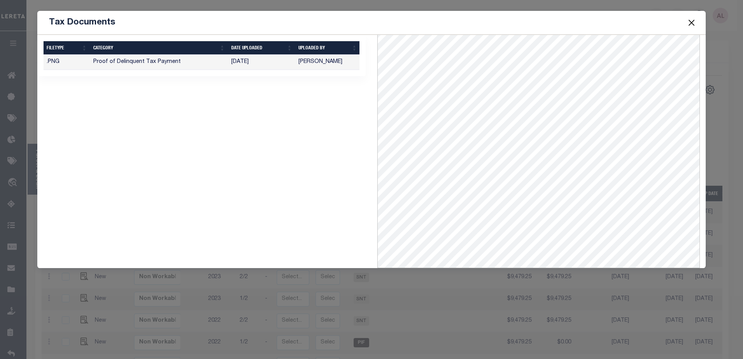
click at [690, 24] on button "Close" at bounding box center [691, 22] width 10 height 10
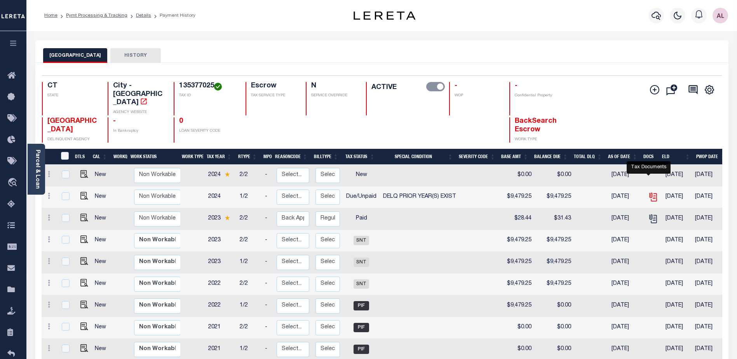
click at [649, 192] on icon "" at bounding box center [653, 197] width 10 height 10
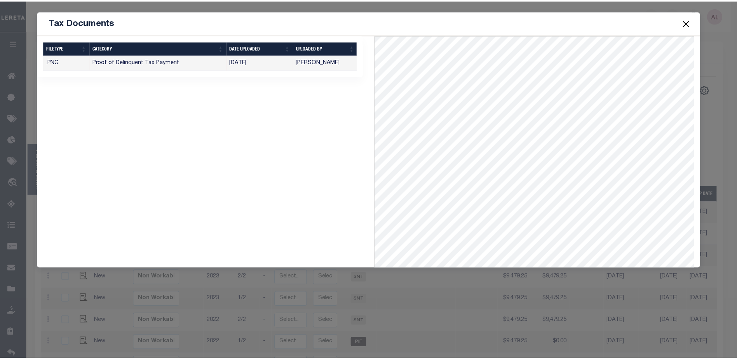
scroll to position [107, 0]
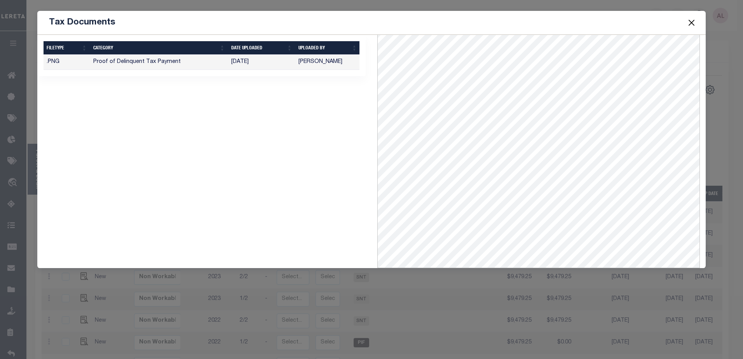
click at [692, 22] on button "Close" at bounding box center [691, 22] width 10 height 10
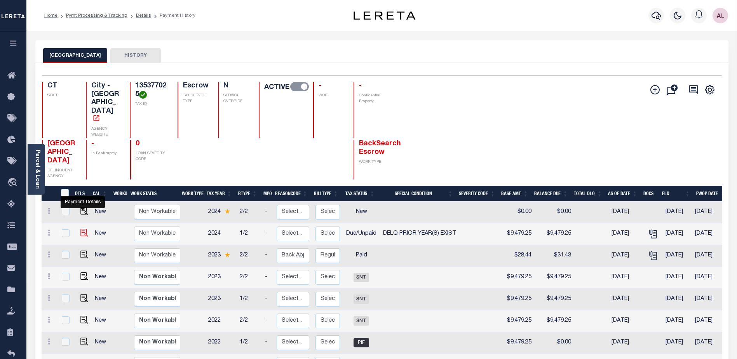
click at [83, 229] on img "" at bounding box center [84, 233] width 8 height 8
checkbox input "true"
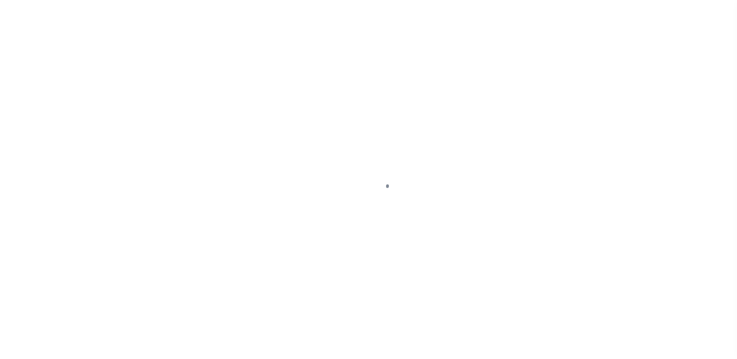
select select "DUE"
select select "18"
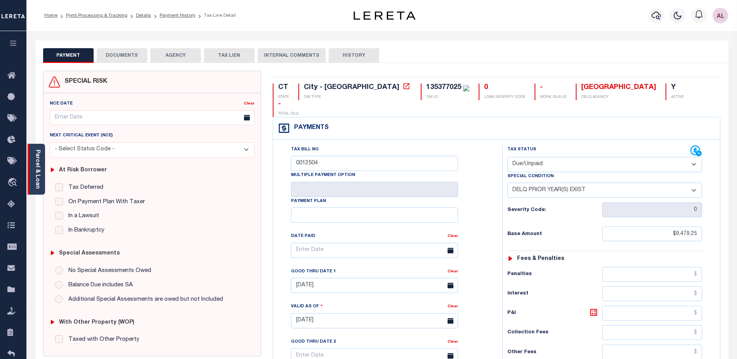
click at [39, 175] on link "Parcel & Loan" at bounding box center [37, 169] width 5 height 39
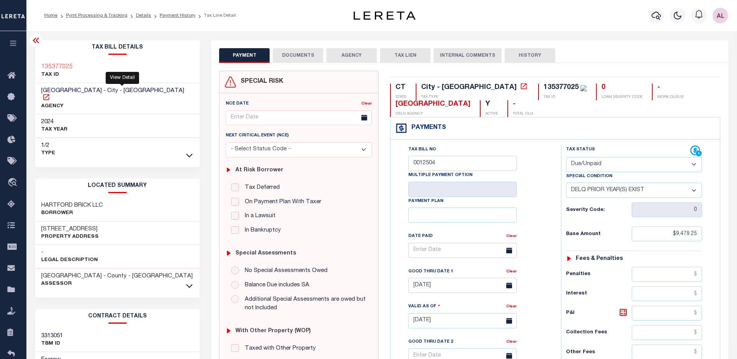
click at [49, 94] on icon at bounding box center [46, 97] width 6 height 6
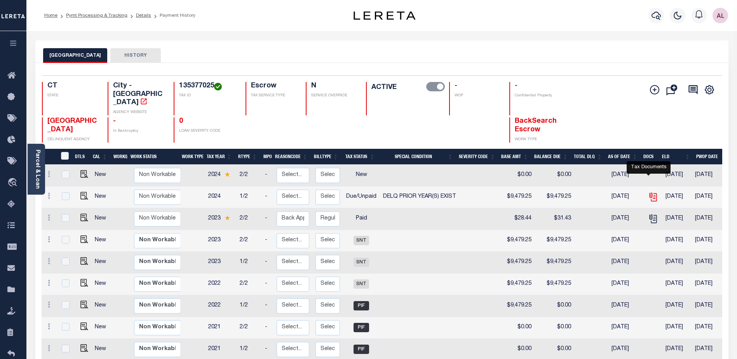
click at [650, 192] on icon "" at bounding box center [653, 197] width 10 height 10
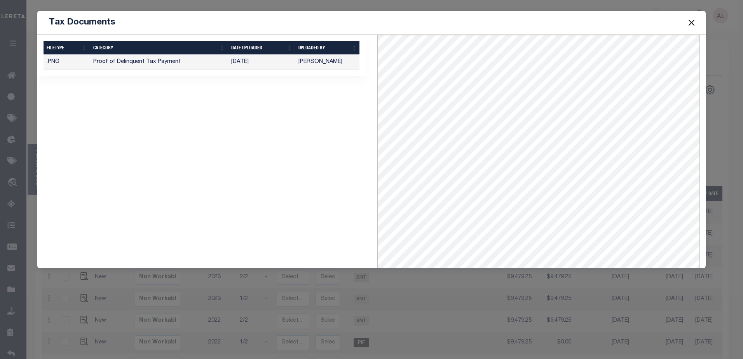
click at [692, 22] on button "Close" at bounding box center [691, 22] width 10 height 10
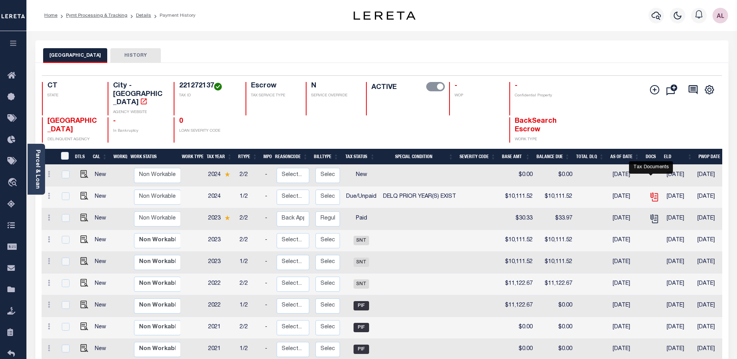
click at [651, 193] on icon "" at bounding box center [654, 196] width 6 height 6
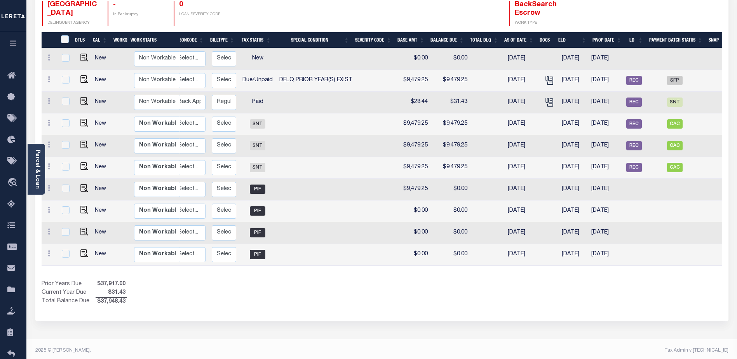
scroll to position [0, 110]
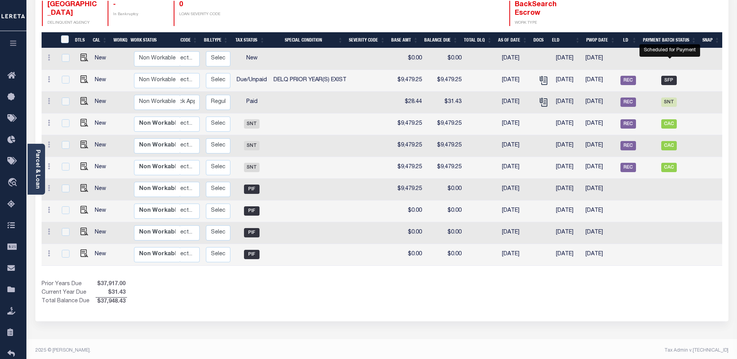
click at [671, 76] on span "SFP" at bounding box center [670, 80] width 16 height 9
checkbox input "true"
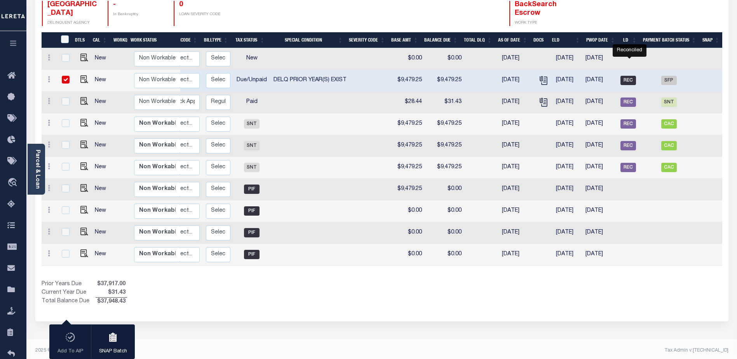
click at [633, 76] on span "REC" at bounding box center [629, 80] width 16 height 9
checkbox input "false"
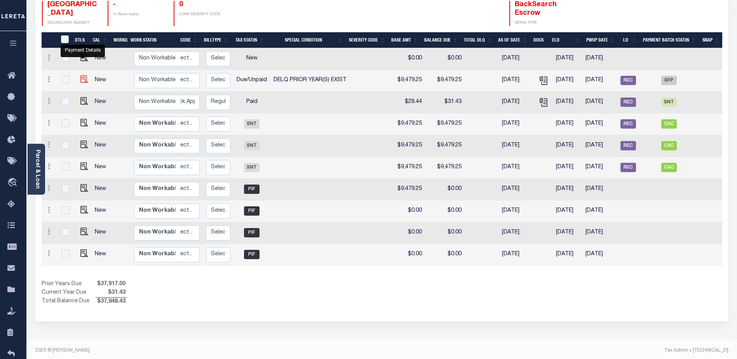
click at [84, 75] on img "" at bounding box center [84, 79] width 8 height 8
checkbox input "true"
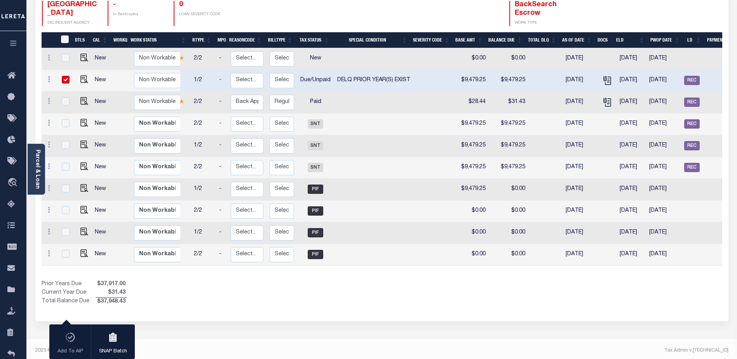
scroll to position [0, 93]
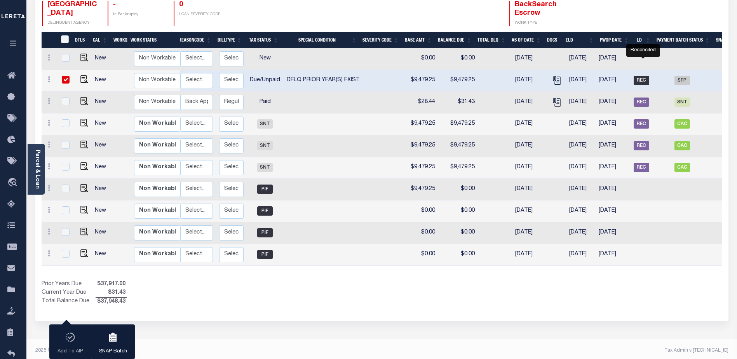
click at [647, 76] on span "REC" at bounding box center [642, 80] width 16 height 9
checkbox input "false"
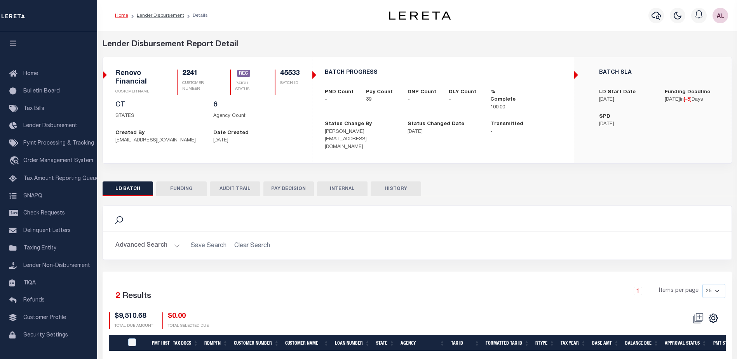
click at [187, 183] on button "FUNDING" at bounding box center [181, 189] width 51 height 15
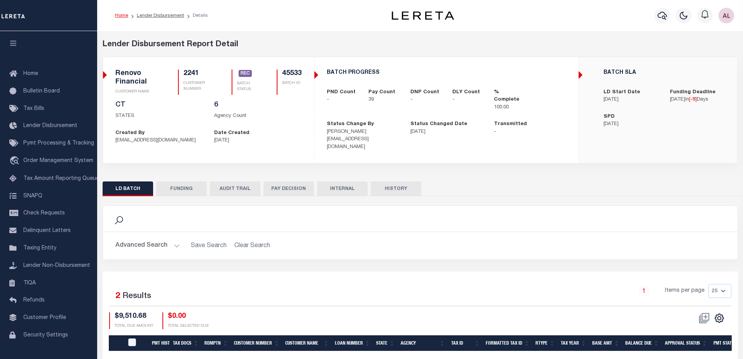
type input "$179,627.75"
type input "$0"
type input "[DATE]"
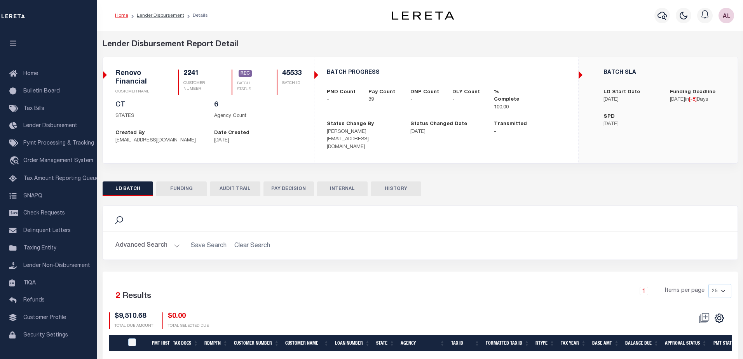
type input "20250815MMQFMP2700366608151732FT03"
type input "[DATE]"
select select "100"
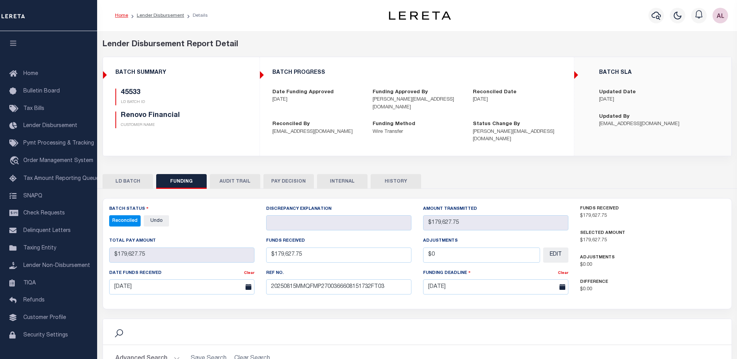
select select "100"
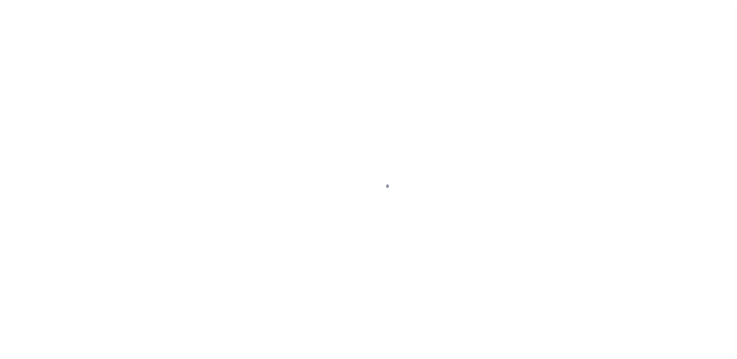
select select "DUE"
select select "18"
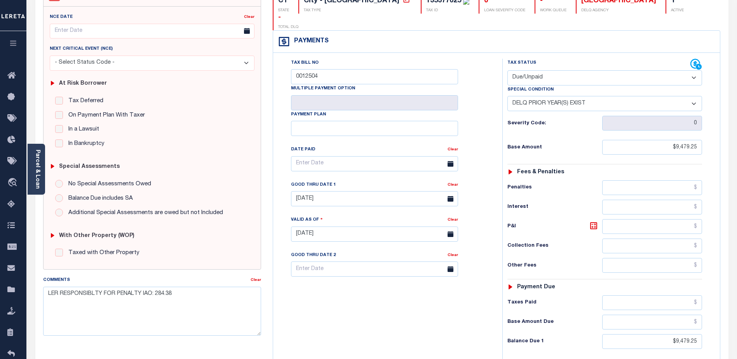
scroll to position [78, 0]
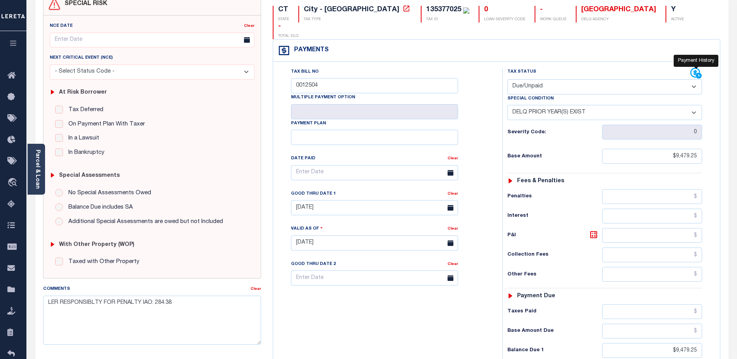
click at [693, 68] on icon at bounding box center [697, 74] width 12 height 12
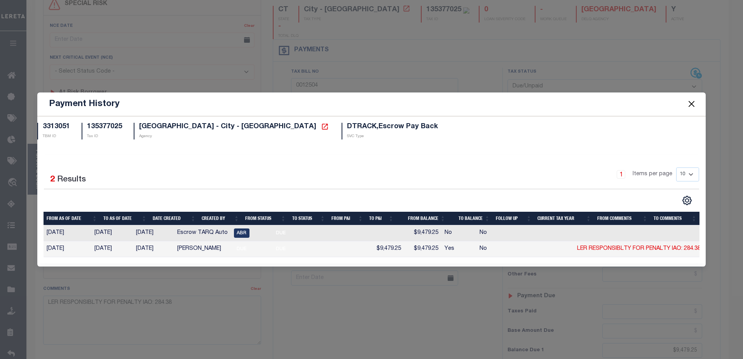
click at [691, 102] on button "Close" at bounding box center [691, 104] width 10 height 10
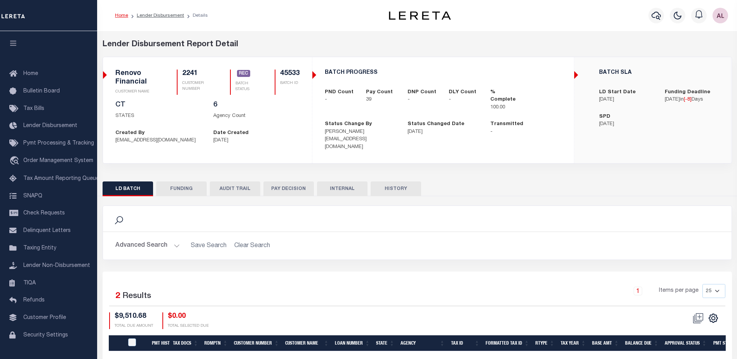
drag, startPoint x: 180, startPoint y: 181, endPoint x: 309, endPoint y: 211, distance: 132.6
click at [309, 211] on div "LD BATCH FUNDING AUDIT TRAIL PAY DECISION INTERNAL HISTORY 2" at bounding box center [418, 290] width 630 height 217
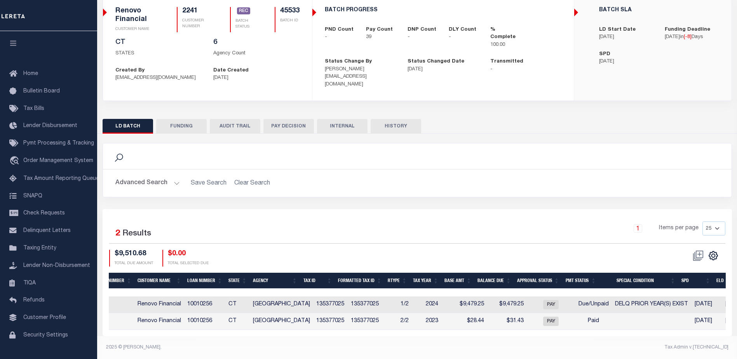
scroll to position [0, 169]
